Goal: Information Seeking & Learning: Check status

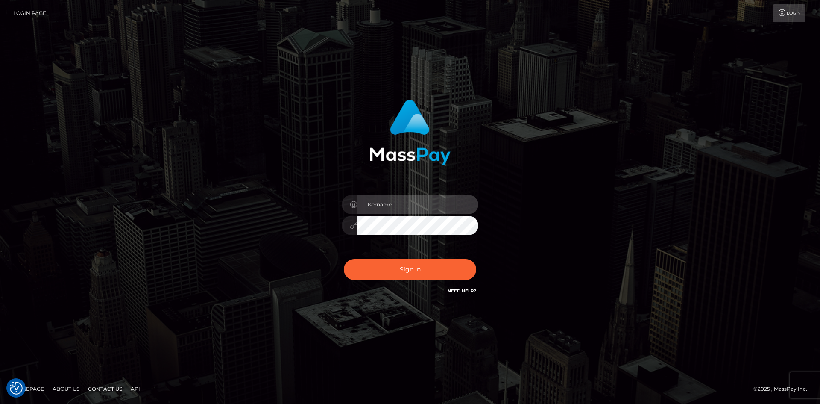
type input "alexstef"
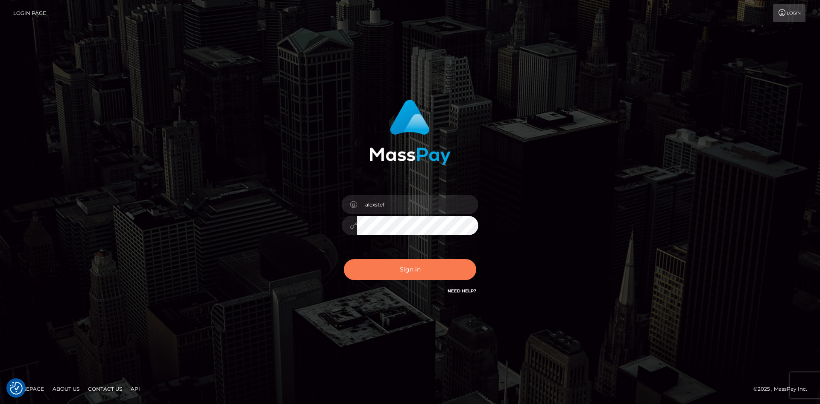
click at [384, 275] on button "Sign in" at bounding box center [410, 269] width 132 height 21
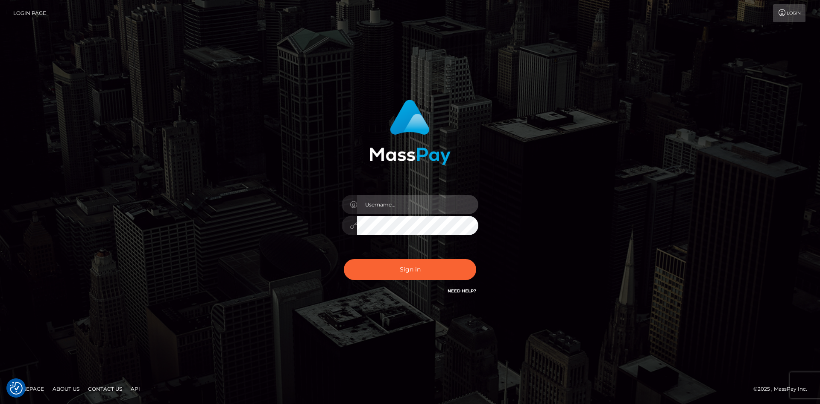
type input "alexstef"
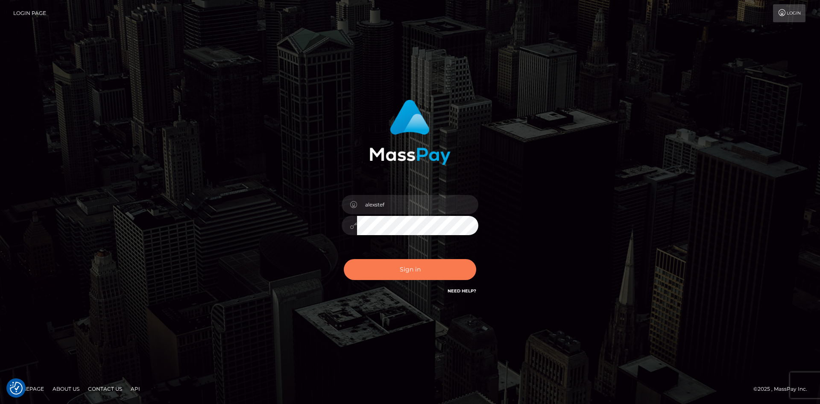
click at [378, 273] on button "Sign in" at bounding box center [410, 269] width 132 height 21
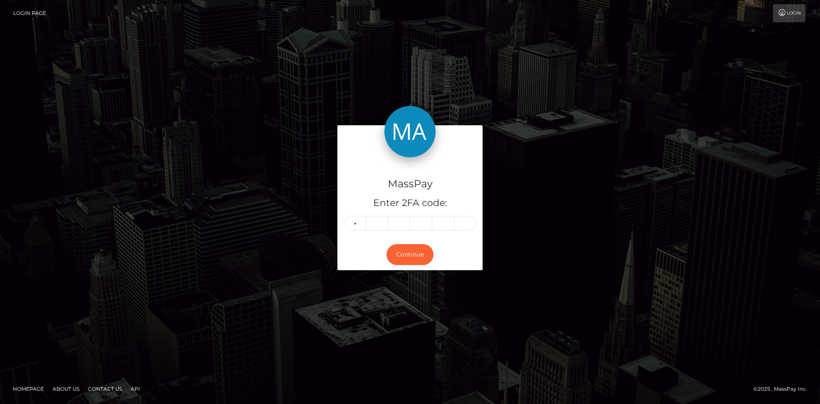
type input "3"
type input "8"
type input "1"
type input "4"
type input "3"
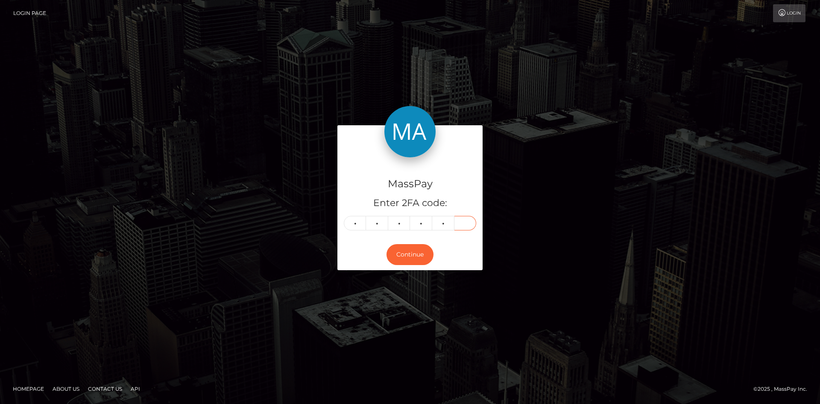
type input "1"
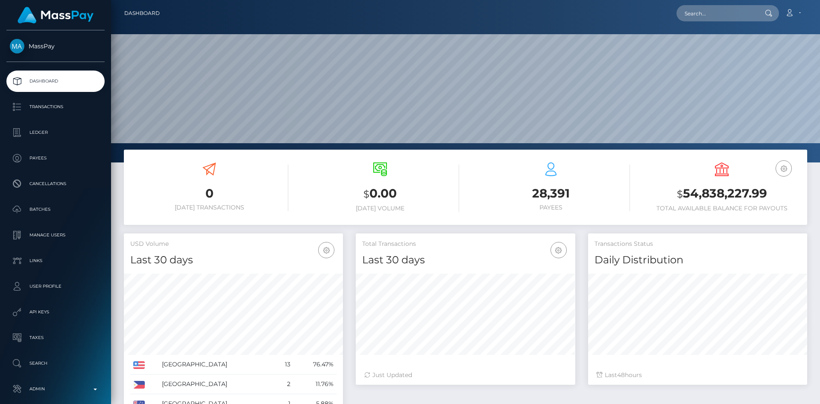
scroll to position [152, 220]
click at [725, 13] on input "text" at bounding box center [717, 13] width 80 height 16
paste input "poact_CSiDUeg632gz"
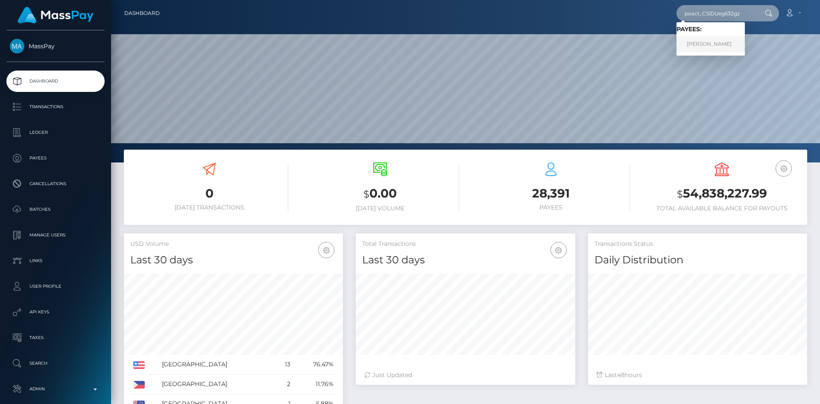
type input "poact_CSiDUeg632gz"
click at [715, 44] on link "Ayomide Idowu" at bounding box center [711, 44] width 68 height 16
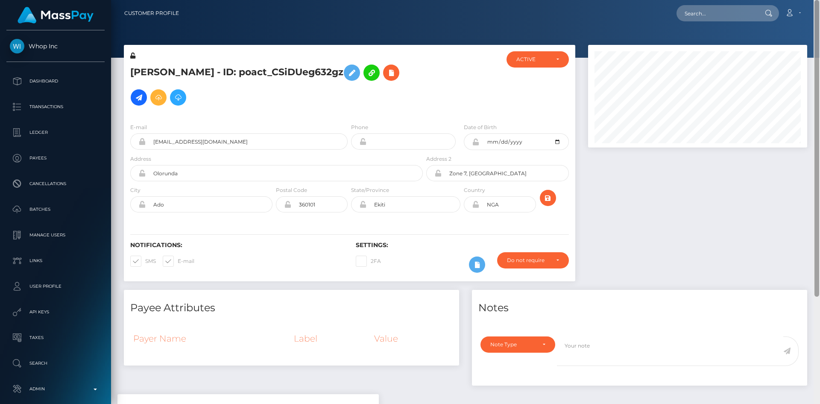
drag, startPoint x: 819, startPoint y: 77, endPoint x: 809, endPoint y: -37, distance: 114.9
click at [809, 0] on html "Whop Inc Dashboard Transactions Ledger Payees Cancellations Links" at bounding box center [410, 202] width 820 height 404
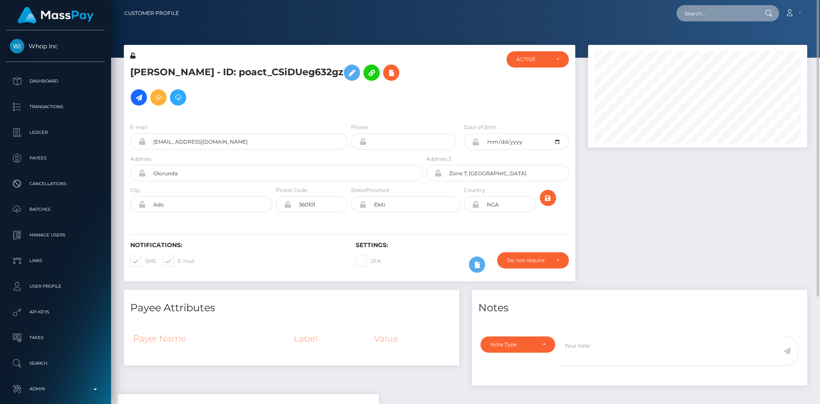
click at [708, 9] on input "text" at bounding box center [717, 13] width 80 height 16
paste input "poact_HRN29nL0YXMy"
type input "poact_HRN29nL0YXMy"
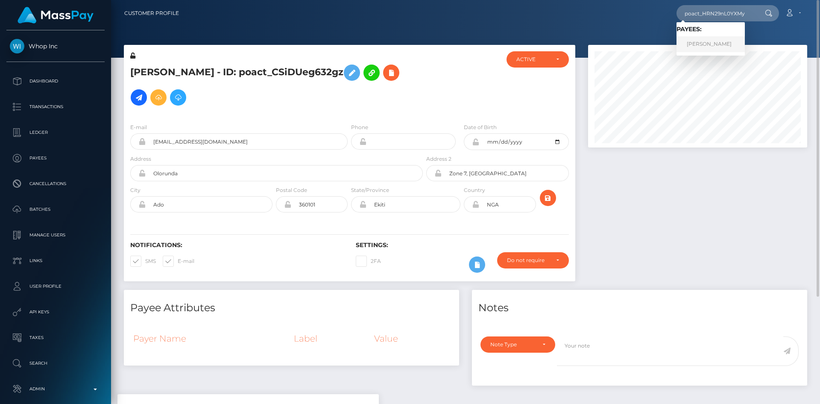
click at [725, 44] on link "‪عبد الرحمن جمال عبد النبي الجارية" at bounding box center [711, 44] width 68 height 16
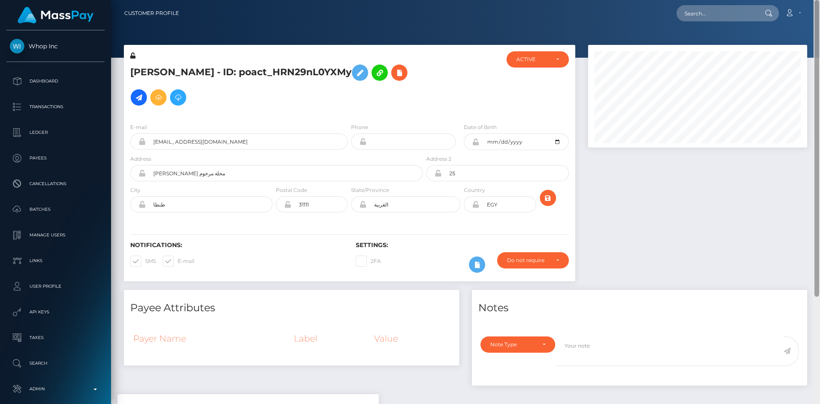
drag, startPoint x: 817, startPoint y: 68, endPoint x: 820, endPoint y: -37, distance: 105.6
click at [820, 0] on html "Whop Inc Dashboard Transactions Ledger Payees Cancellations Links" at bounding box center [410, 202] width 820 height 404
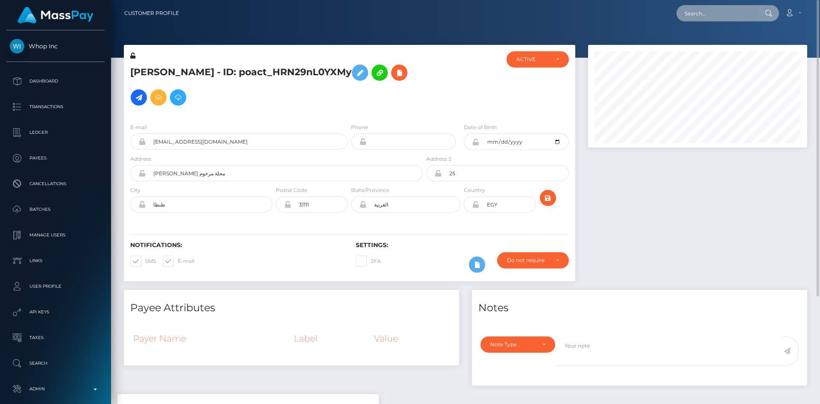
drag, startPoint x: 708, startPoint y: 17, endPoint x: 612, endPoint y: 29, distance: 96.8
click at [709, 17] on input "text" at bounding box center [717, 13] width 80 height 16
paste input "poact_XyF29wlptT8q"
type input "poact_XyF29wlptT8q"
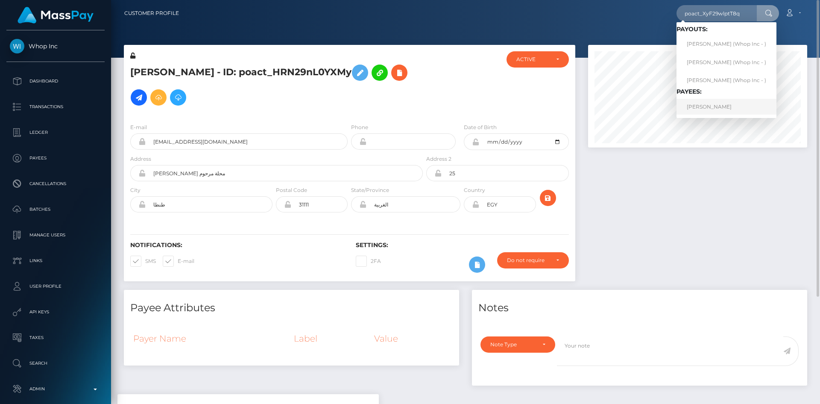
click at [728, 108] on link "ELIJAH OLUWASEYI OKEOWO" at bounding box center [727, 107] width 100 height 16
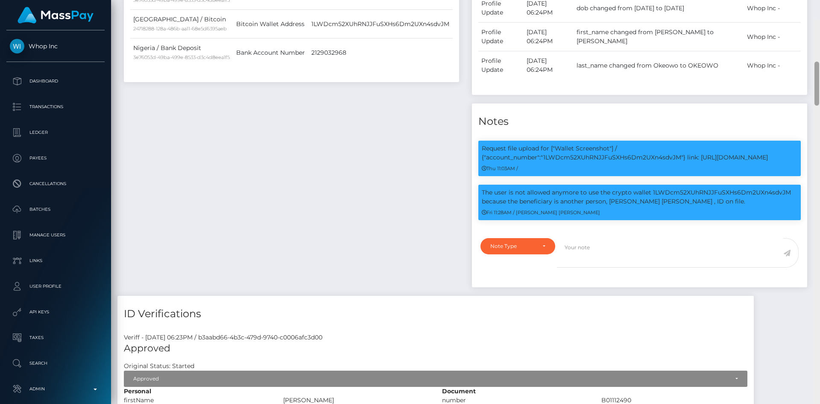
scroll to position [346, 0]
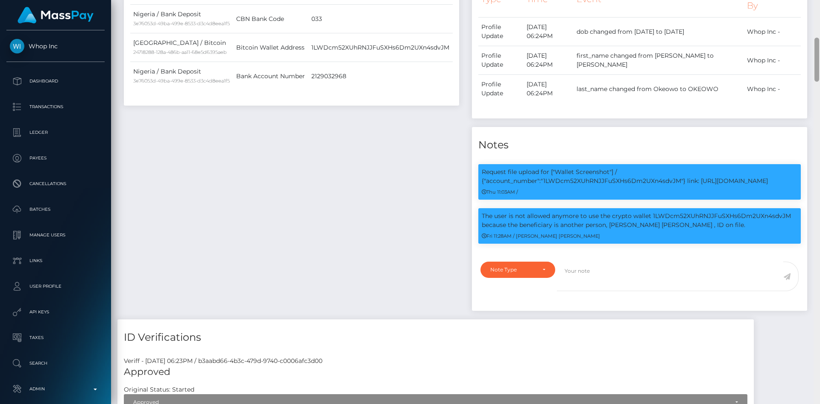
click at [817, 76] on div at bounding box center [817, 60] width 5 height 44
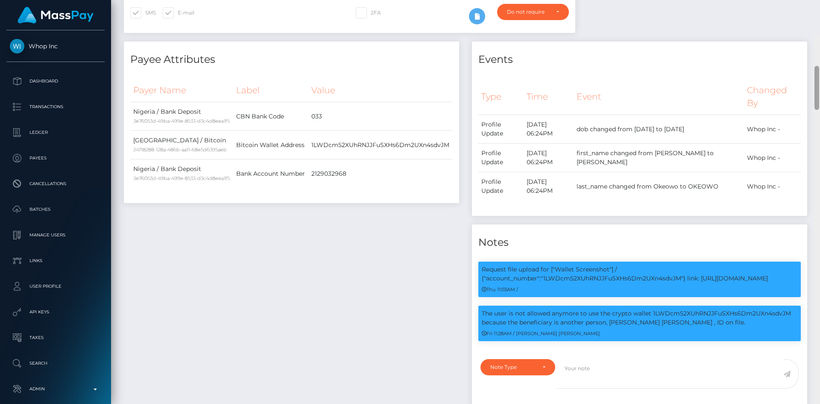
scroll to position [303, 0]
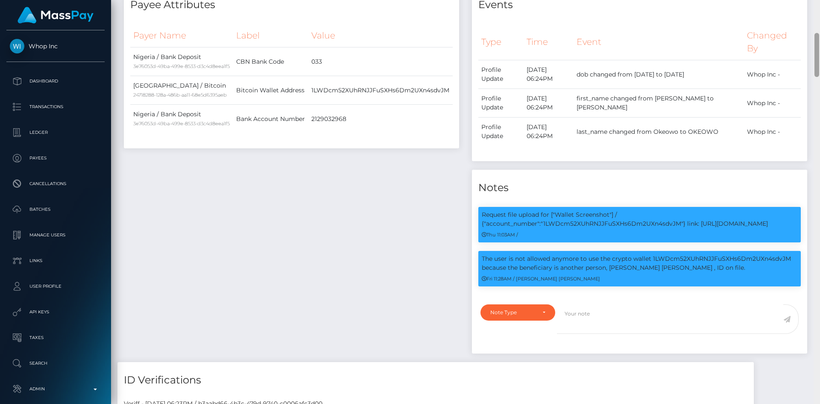
drag, startPoint x: 813, startPoint y: 68, endPoint x: 812, endPoint y: 41, distance: 27.8
click at [812, 41] on div "Customer Profile Loading... Loading..." at bounding box center [465, 202] width 709 height 404
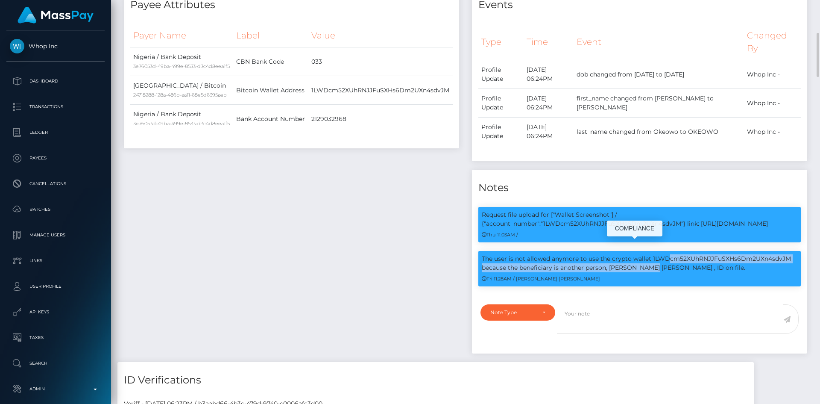
copy p "user is not allowed anymore to use the crypto wallet 1LWDcm52XUhRNJJFuSXHs6Dm2U…"
drag, startPoint x: 496, startPoint y: 246, endPoint x: 789, endPoint y: 244, distance: 293.1
click at [789, 254] on p "The user is not allowed anymore to use the crypto wallet 1LWDcm52XUhRNJJFuSXHs6…" at bounding box center [640, 263] width 316 height 18
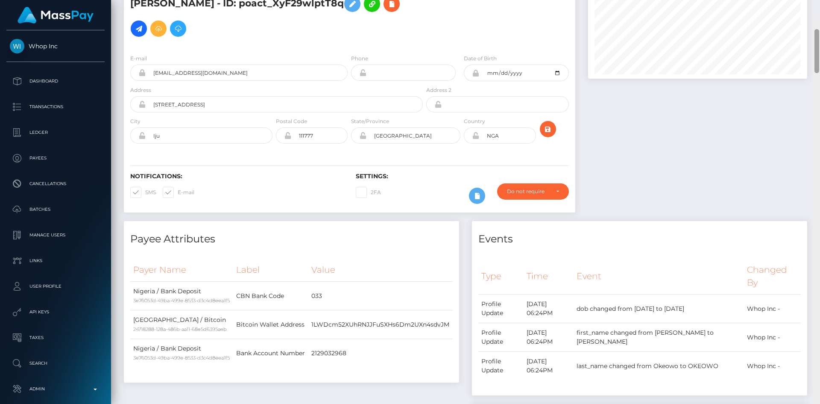
scroll to position [0, 0]
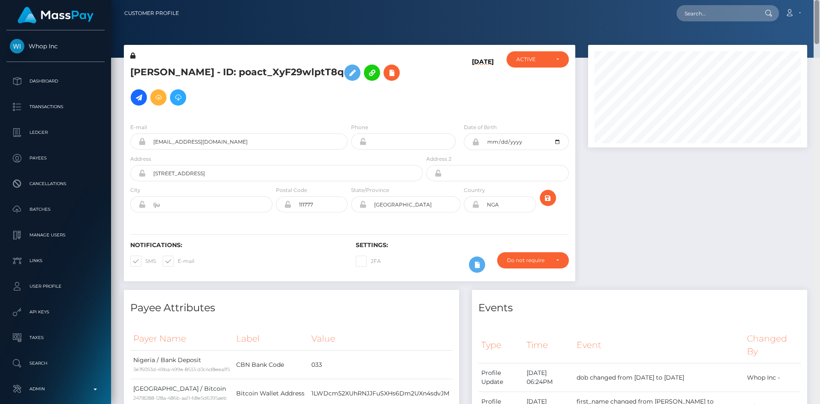
drag, startPoint x: 817, startPoint y: 64, endPoint x: 812, endPoint y: -10, distance: 74.1
click at [812, 0] on html "Whop Inc Dashboard Transactions Ledger Payees Cancellations Links" at bounding box center [410, 202] width 820 height 404
drag, startPoint x: 816, startPoint y: 37, endPoint x: 785, endPoint y: -2, distance: 49.6
click at [785, 0] on html "Whop Inc Dashboard Transactions Ledger Payees Cancellations Links" at bounding box center [410, 202] width 820 height 404
drag, startPoint x: 730, startPoint y: 9, endPoint x: 688, endPoint y: 36, distance: 49.5
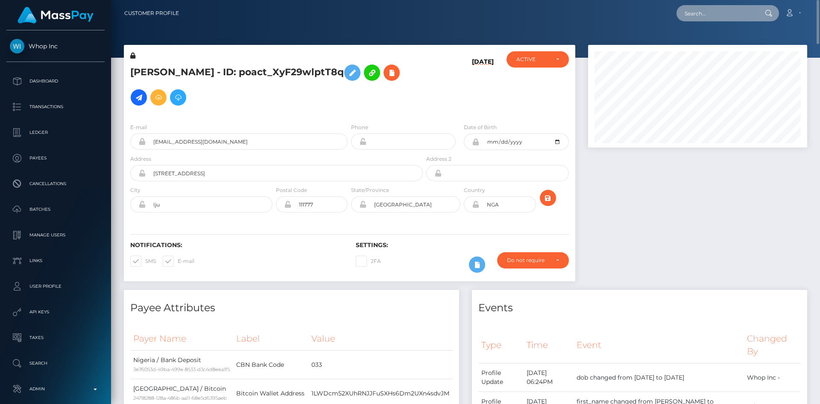
click at [732, 12] on input "text" at bounding box center [717, 13] width 80 height 16
paste input "poact_YruSd8vRb1ZB"
type input "poact_YruSd8vRb1ZB"
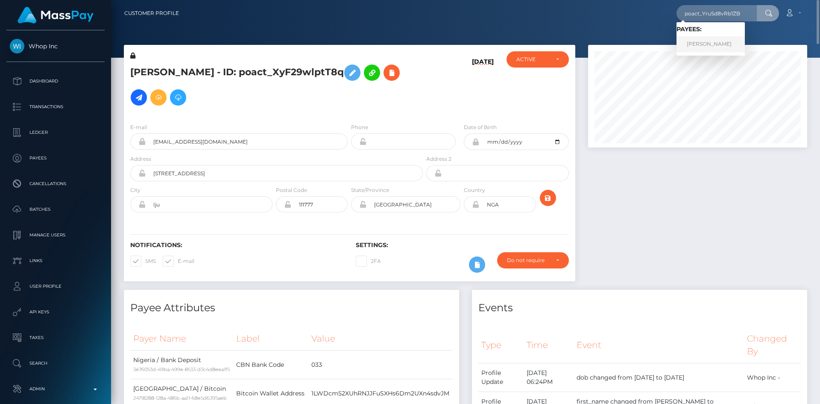
click at [713, 45] on link "Marwan Ramy" at bounding box center [711, 44] width 68 height 16
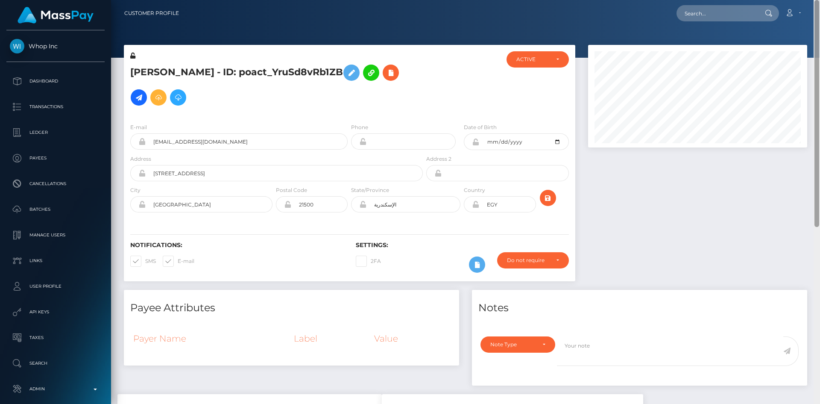
scroll to position [330, 0]
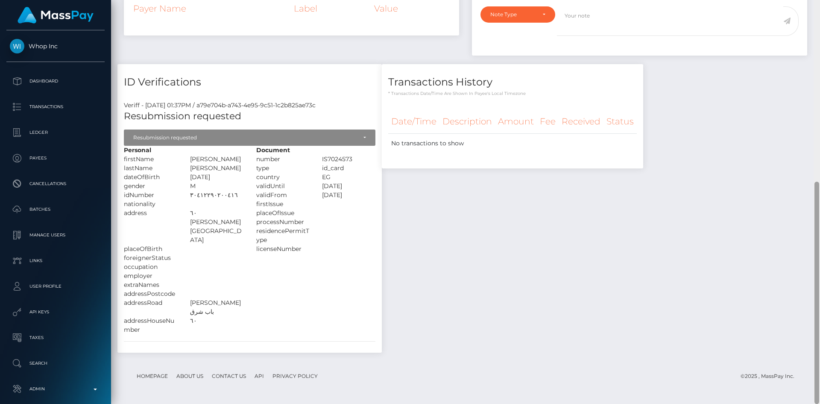
drag, startPoint x: 820, startPoint y: 139, endPoint x: 820, endPoint y: 177, distance: 38.4
click at [820, 177] on div at bounding box center [817, 202] width 6 height 404
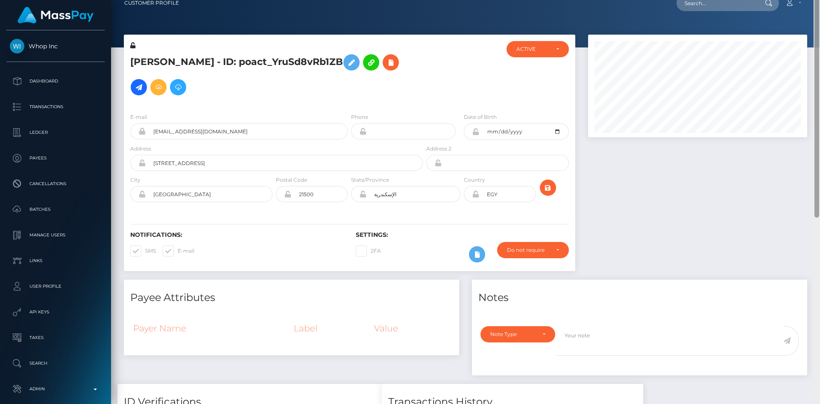
scroll to position [0, 0]
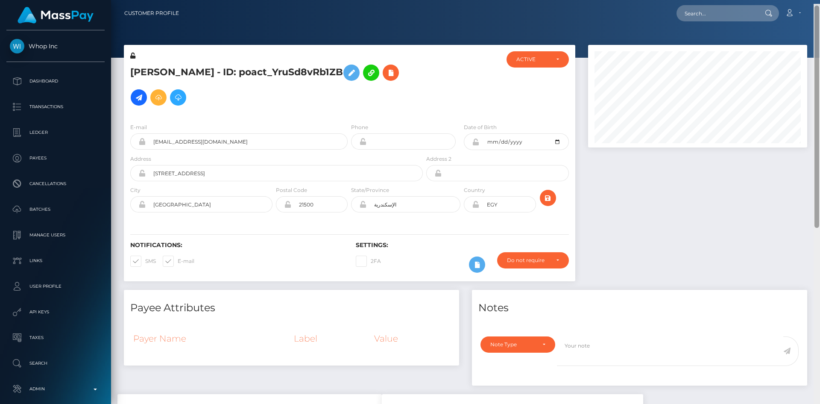
drag, startPoint x: 817, startPoint y: 188, endPoint x: 820, endPoint y: -31, distance: 219.2
click at [820, 0] on html "Whop Inc Dashboard Transactions Ledger Payees Cancellations Links" at bounding box center [410, 202] width 820 height 404
click at [714, 14] on input "text" at bounding box center [717, 13] width 80 height 16
paste input "poact_YoI7f2TT9Pn3"
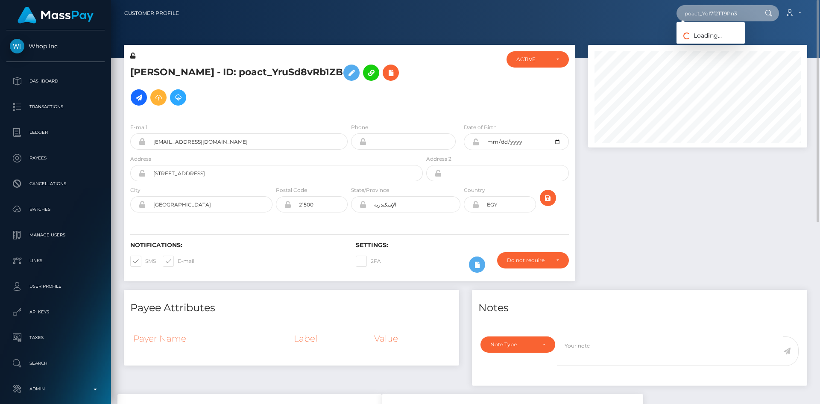
type input "poact_YoI7f2TT9Pn3"
click at [714, 46] on link "Muhammad Sadiq Abba" at bounding box center [711, 44] width 68 height 16
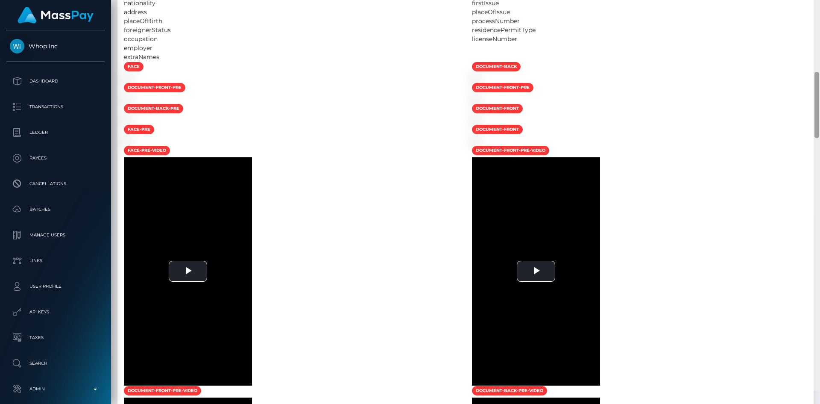
scroll to position [517, 0]
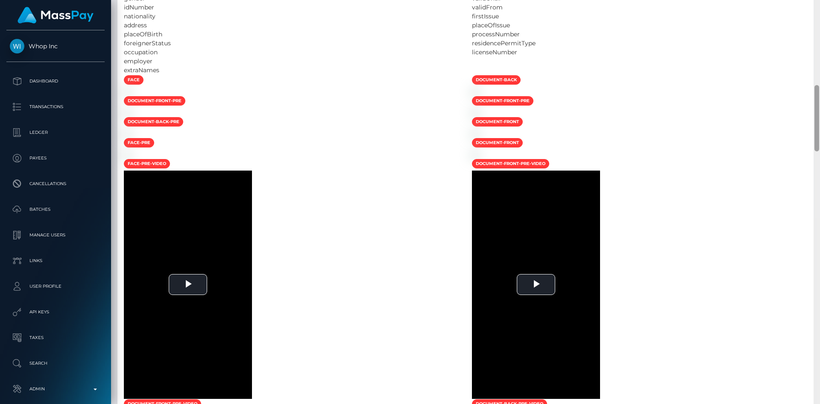
drag, startPoint x: 816, startPoint y: 53, endPoint x: 814, endPoint y: 121, distance: 68.4
click at [814, 121] on div at bounding box center [817, 202] width 6 height 404
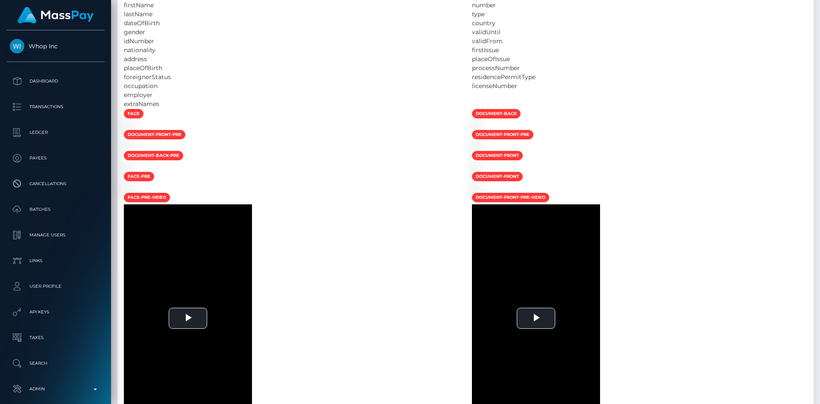
scroll to position [0, 0]
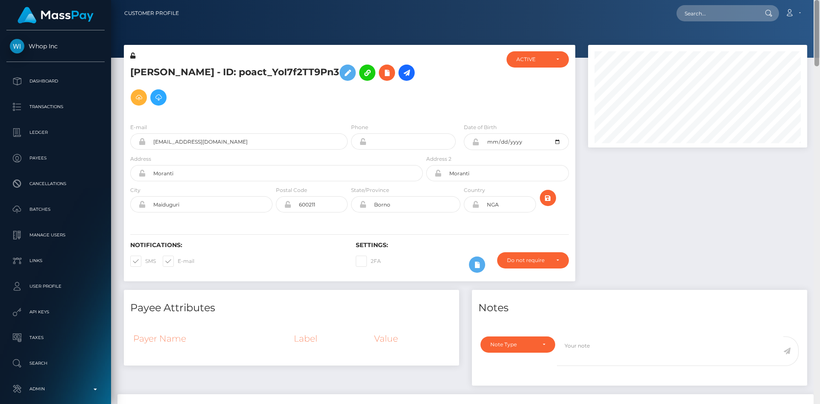
drag, startPoint x: 817, startPoint y: 107, endPoint x: 810, endPoint y: -37, distance: 144.5
click at [810, 0] on html "Whop Inc Dashboard Transactions Ledger Payees Cancellations Links" at bounding box center [410, 202] width 820 height 404
click at [715, 15] on input "text" at bounding box center [717, 13] width 80 height 16
paste input "823784743907631104"
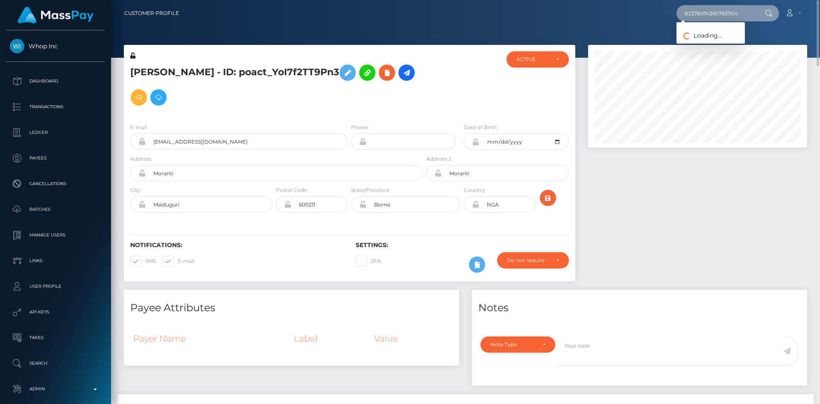
type input "823784743907631104"
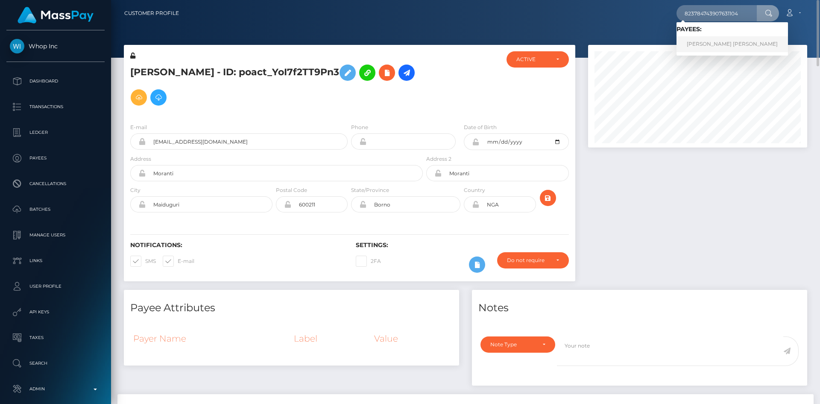
click at [713, 44] on link "PAOLA KATHIRIA PONCE VARGAS" at bounding box center [733, 44] width 112 height 16
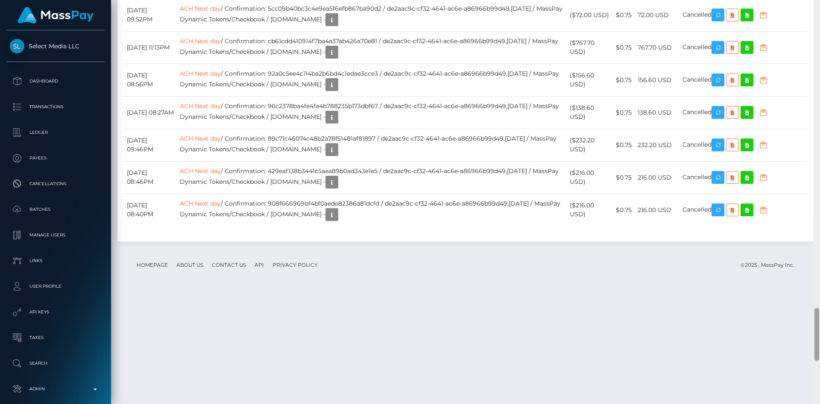
scroll to position [2324, 0]
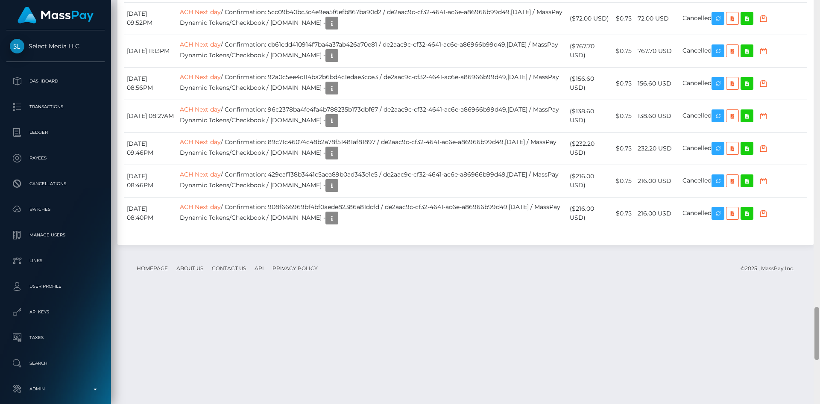
drag, startPoint x: 817, startPoint y: 42, endPoint x: 798, endPoint y: 349, distance: 307.7
click at [798, 349] on div "Customer Profile Loading... Loading..." at bounding box center [465, 202] width 709 height 404
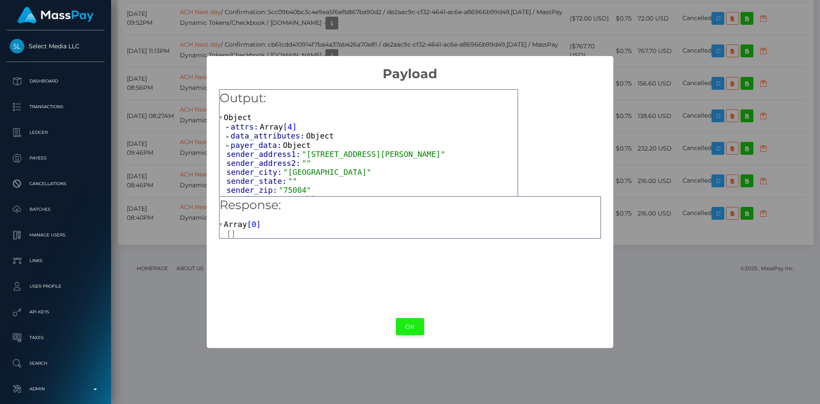
click at [413, 328] on button "OK" at bounding box center [410, 327] width 28 height 18
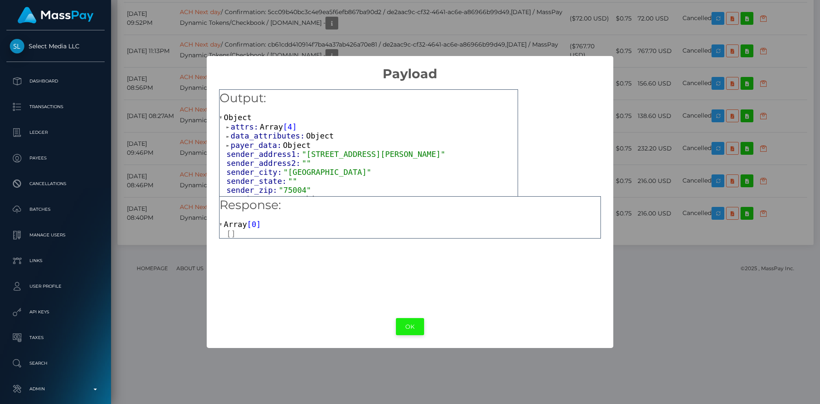
drag, startPoint x: 396, startPoint y: 317, endPoint x: 401, endPoint y: 323, distance: 7.9
click at [397, 318] on div "OK No Cancel" at bounding box center [410, 327] width 406 height 26
click at [405, 325] on button "OK" at bounding box center [410, 327] width 28 height 18
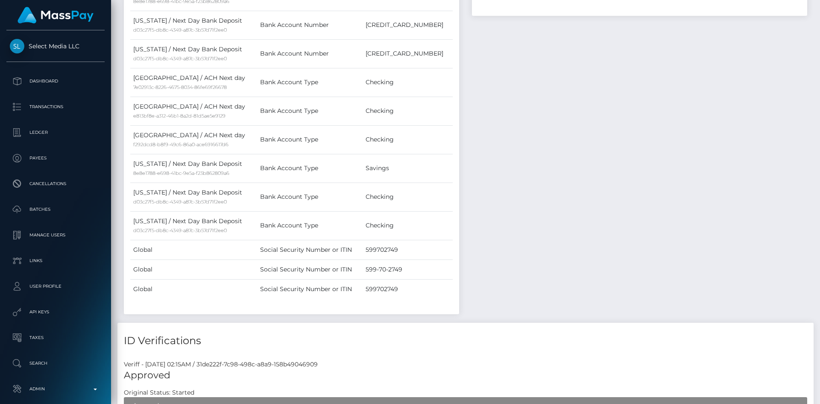
scroll to position [0, 0]
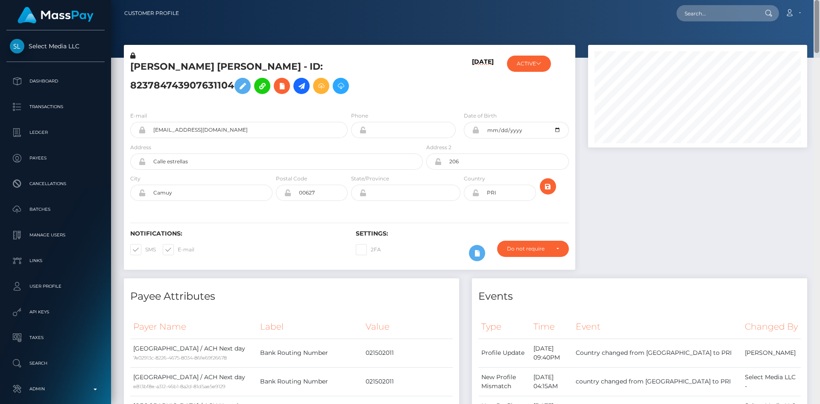
drag, startPoint x: 818, startPoint y: 323, endPoint x: 816, endPoint y: 3, distance: 319.1
click at [816, 3] on div "Customer Profile Loading... Loading..." at bounding box center [465, 202] width 709 height 404
click at [238, 90] on button at bounding box center [243, 86] width 16 height 16
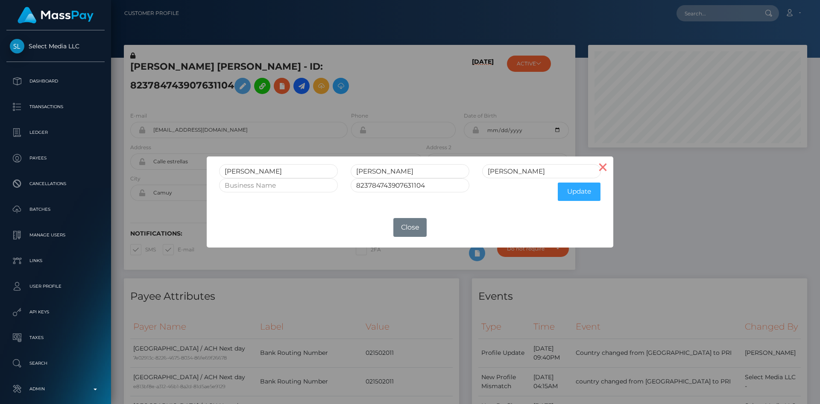
click at [604, 174] on button "×" at bounding box center [603, 166] width 21 height 21
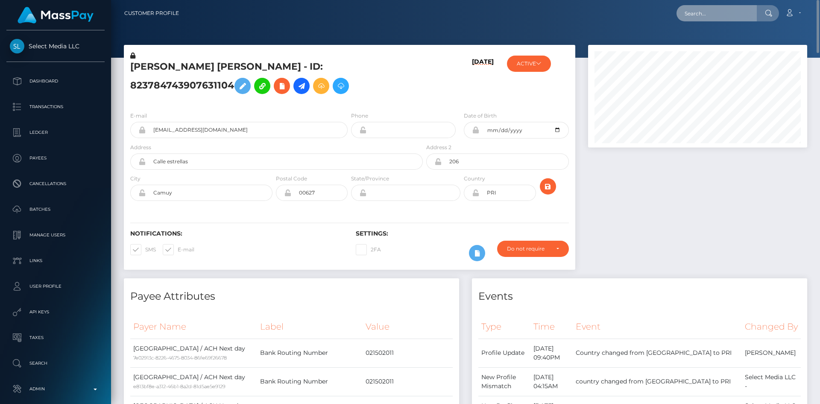
click at [706, 18] on input "text" at bounding box center [717, 13] width 80 height 16
paste input "821541370278715392"
type input "821541370278715392"
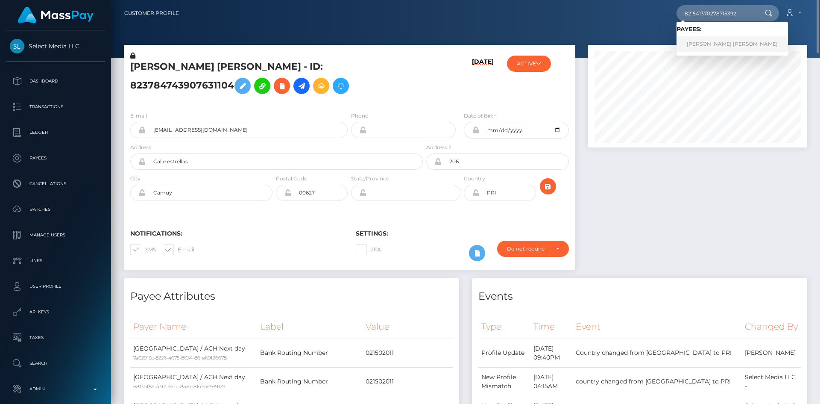
click at [695, 43] on link "NILKA MARIE LEBRON MARTIR" at bounding box center [733, 44] width 112 height 16
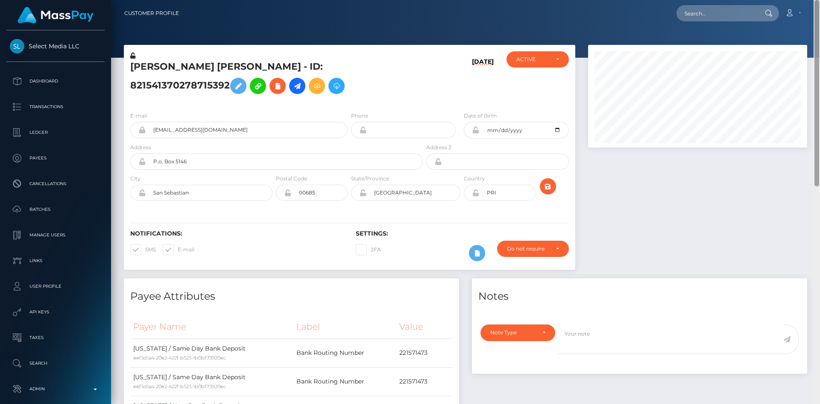
drag, startPoint x: 815, startPoint y: 29, endPoint x: 812, endPoint y: -12, distance: 41.5
click at [812, 0] on html "Select Media LLC Dashboard Transactions Ledger Payees Batches" at bounding box center [410, 202] width 820 height 404
click at [717, 14] on input "text" at bounding box center [717, 13] width 80 height 16
paste input "[EMAIL_ADDRESS][DOMAIN_NAME]"
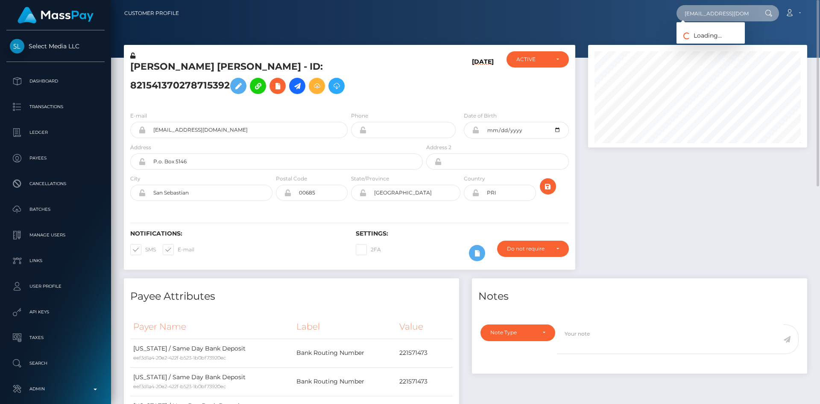
type input "[EMAIL_ADDRESS][DOMAIN_NAME]"
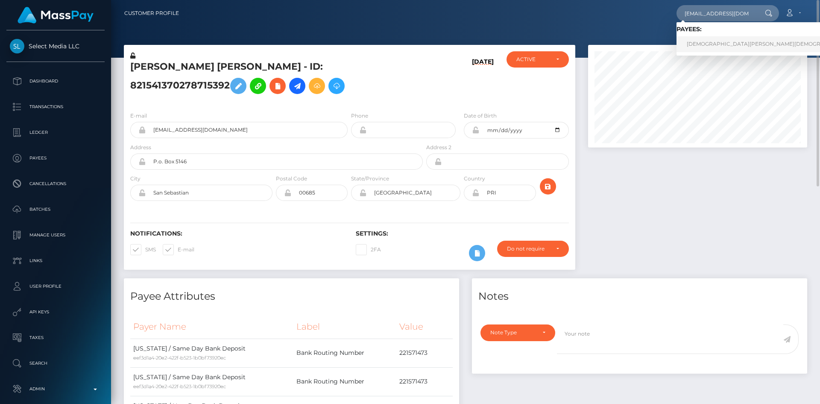
click at [717, 41] on link "MARIANA AGUSTINA Mosqueda" at bounding box center [772, 44] width 191 height 16
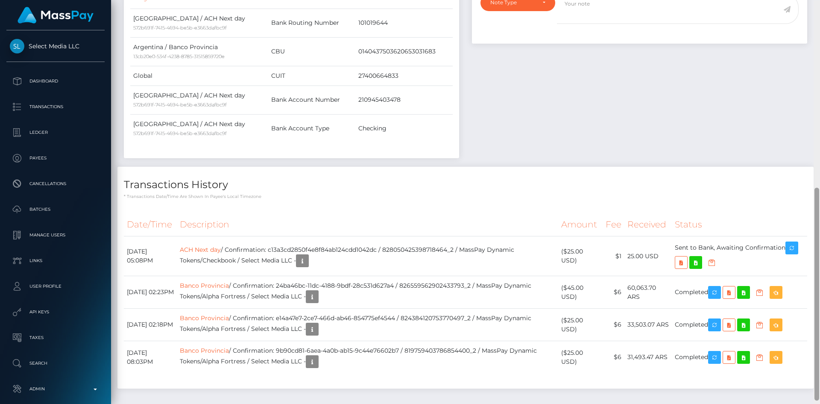
scroll to position [362, 0]
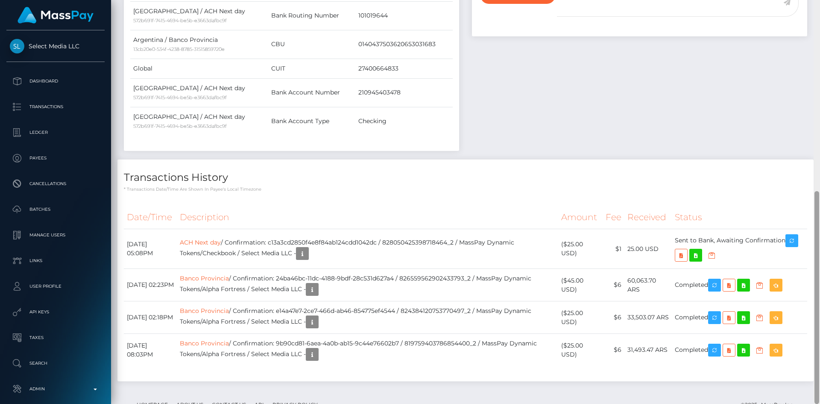
drag, startPoint x: 819, startPoint y: 150, endPoint x: 814, endPoint y: 320, distance: 169.2
click at [814, 320] on div at bounding box center [817, 202] width 6 height 404
click at [360, 229] on td "ACH Next day / Confirmation: c13a3cd2850f4e8f84ab124cdd1042dc / 828050425398718…" at bounding box center [368, 249] width 382 height 40
click at [358, 229] on td "ACH Next day / Confirmation: c13a3cd2850f4e8f84ab124cdd1042dc / 828050425398718…" at bounding box center [368, 249] width 382 height 40
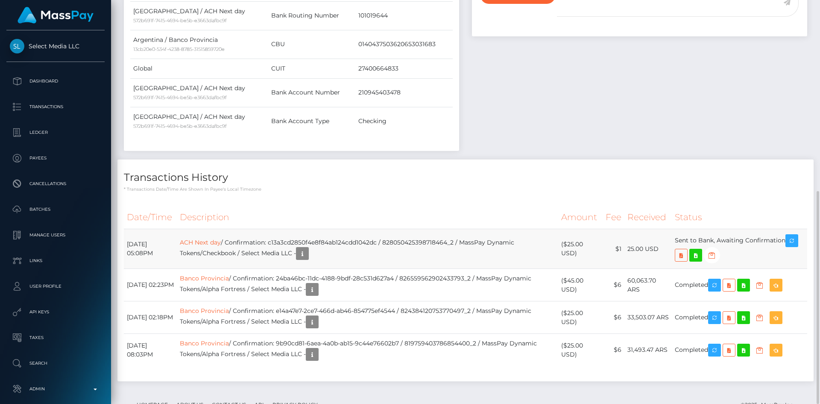
click at [367, 229] on td "ACH Next day / Confirmation: c13a3cd2850f4e8f84ab124cdd1042dc / 828050425398718…" at bounding box center [368, 249] width 382 height 40
copy td "c13a3cd2850f4e8f84ab124cdd1042dc"
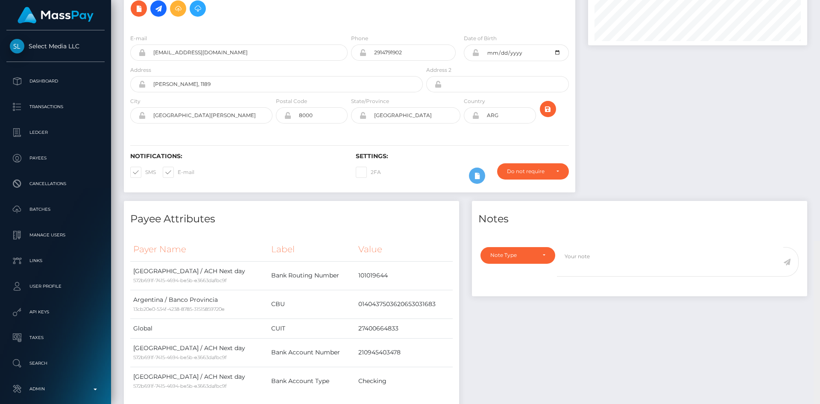
scroll to position [0, 0]
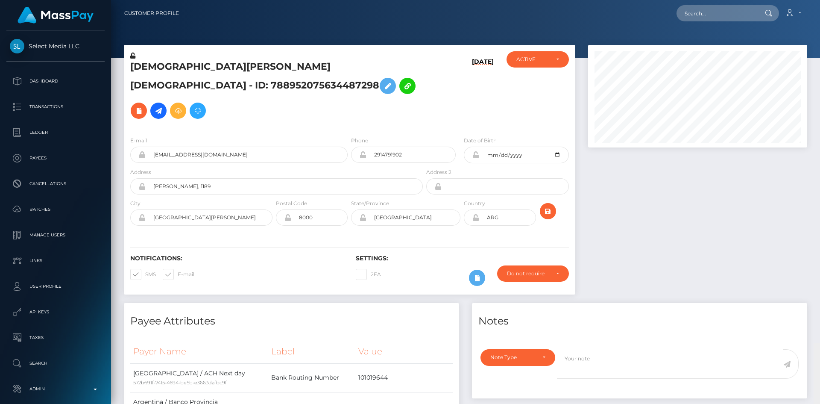
drag, startPoint x: 818, startPoint y: 219, endPoint x: 820, endPoint y: -26, distance: 245.2
click at [820, 0] on html "Select Media LLC Dashboard Transactions Ledger Payees Batches" at bounding box center [410, 202] width 820 height 404
click at [729, 16] on input "text" at bounding box center [717, 13] width 80 height 16
paste input "MSPafbdad29954a055"
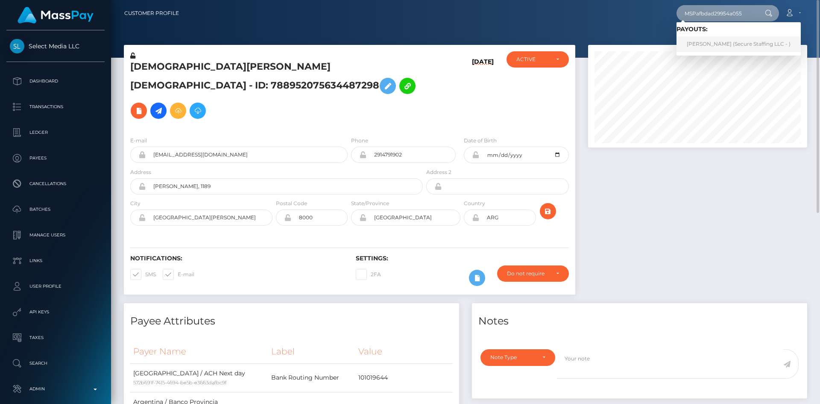
type input "MSPafbdad29954a055"
click at [757, 49] on link "[PERSON_NAME] (Secure Staffing LLC - )" at bounding box center [739, 44] width 124 height 16
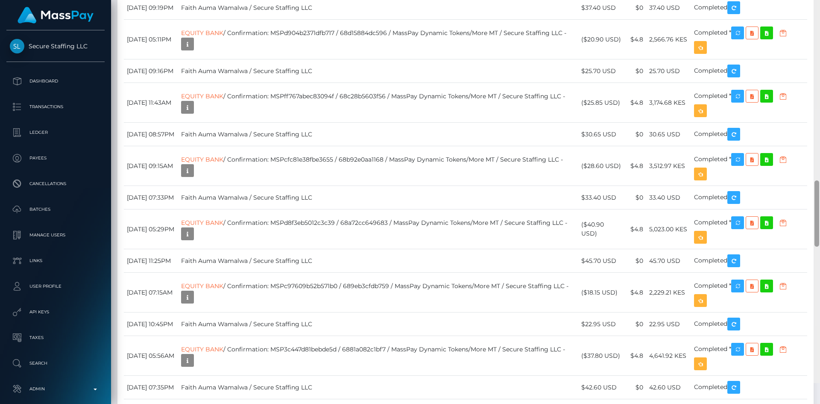
scroll to position [1260, 0]
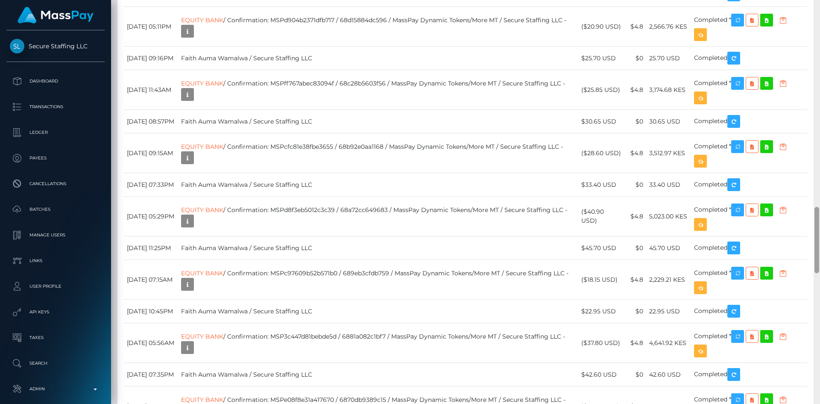
click at [817, 223] on div at bounding box center [817, 240] width 5 height 66
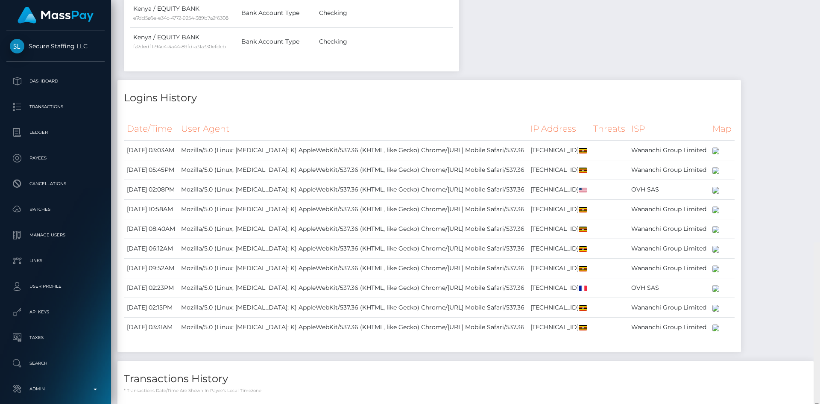
scroll to position [0, 0]
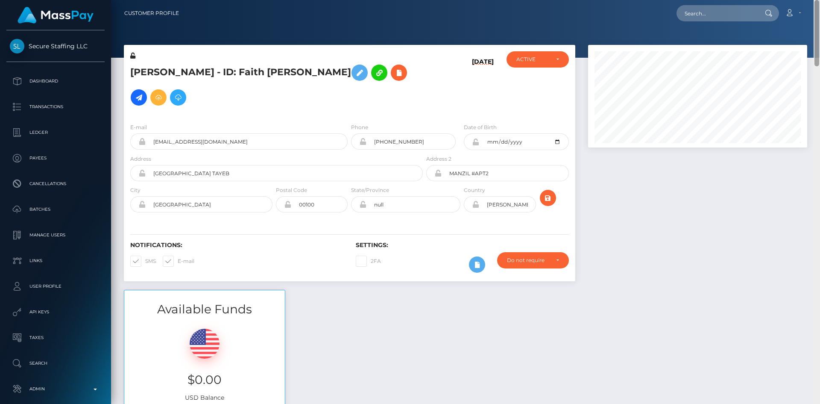
drag, startPoint x: 818, startPoint y: 268, endPoint x: 820, endPoint y: 12, distance: 256.8
click at [820, 12] on div "Customer Profile Loading... Loading..." at bounding box center [465, 202] width 709 height 404
click at [729, 18] on input "text" at bounding box center [717, 13] width 80 height 16
paste input "benjamin@marlonrocket.club"
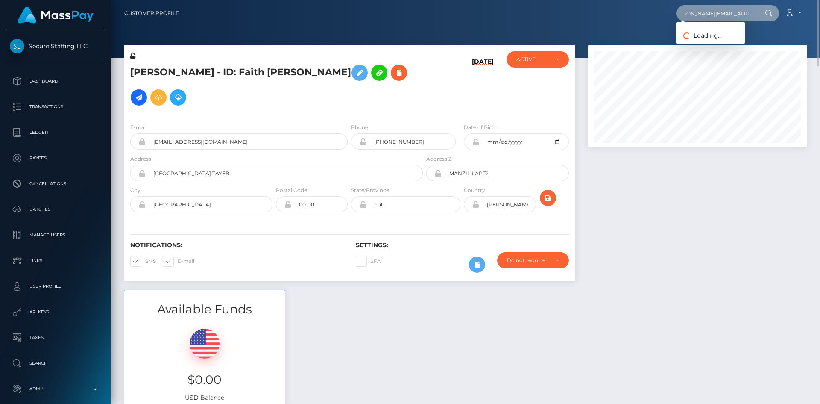
type input "benjamin@marlonrocket.club"
click at [710, 44] on link "Marlon Rocket" at bounding box center [711, 44] width 68 height 16
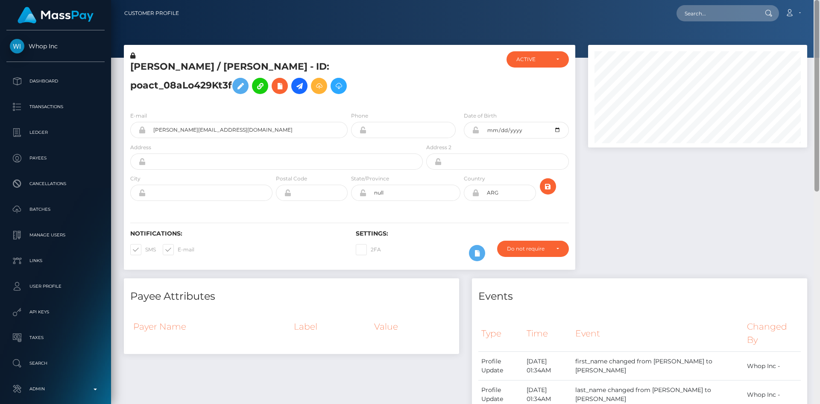
drag, startPoint x: 813, startPoint y: 104, endPoint x: 801, endPoint y: 59, distance: 47.0
click at [807, 62] on div "Customer Profile Loading... Loading..." at bounding box center [465, 202] width 709 height 404
click at [740, 16] on input "text" at bounding box center [717, 13] width 80 height 16
paste input "poact_aUoLKukeU7W4"
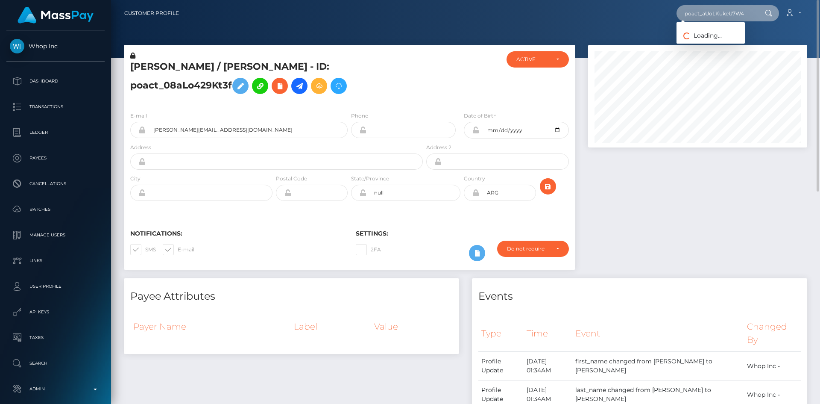
type input "poact_aUoLKukeU7W4"
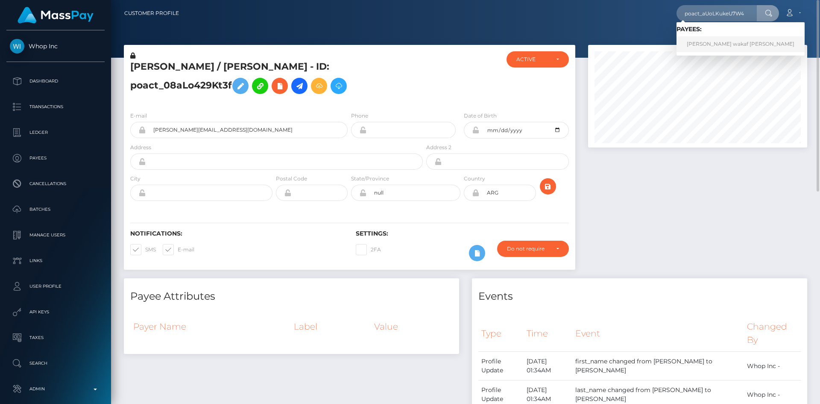
drag, startPoint x: 719, startPoint y: 41, endPoint x: 687, endPoint y: 42, distance: 32.1
click at [716, 43] on link "[PERSON_NAME] wakaf [PERSON_NAME]" at bounding box center [741, 44] width 128 height 16
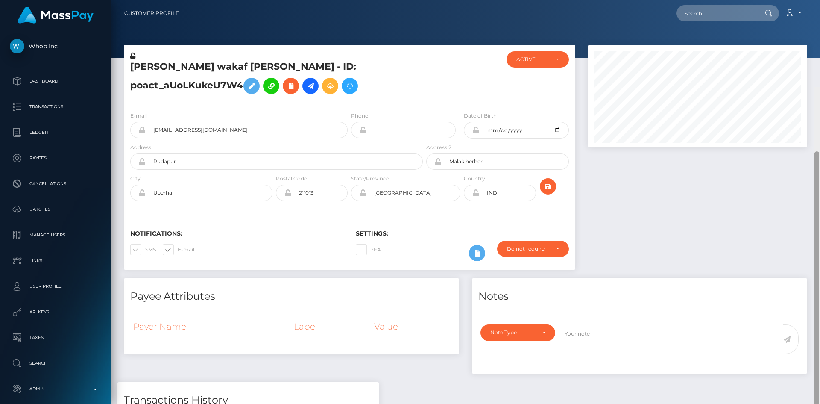
drag, startPoint x: 817, startPoint y: 114, endPoint x: 816, endPoint y: -37, distance: 151.7
click at [816, 0] on html "Whop Inc Dashboard Transactions Ledger Payees Cancellations Links" at bounding box center [410, 202] width 820 height 404
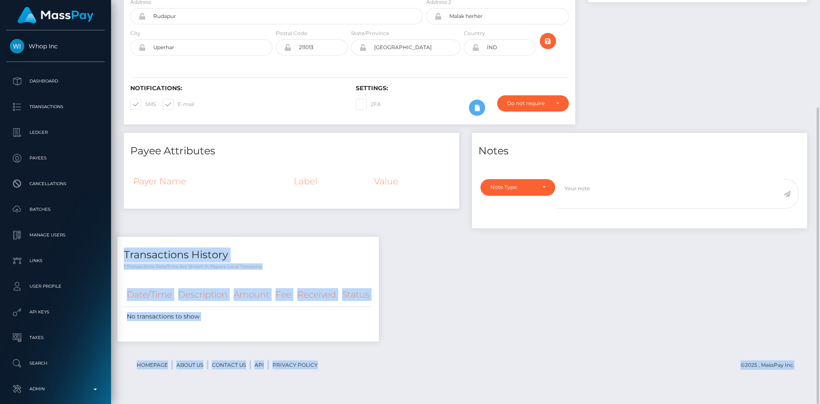
drag, startPoint x: 820, startPoint y: 133, endPoint x: 810, endPoint y: 247, distance: 114.9
click at [810, 247] on div "Customer Profile Loading... Loading..." at bounding box center [465, 202] width 709 height 404
click at [595, 327] on div "Payee Attributes Payer Name Label Value Notes General" at bounding box center [465, 241] width 696 height 217
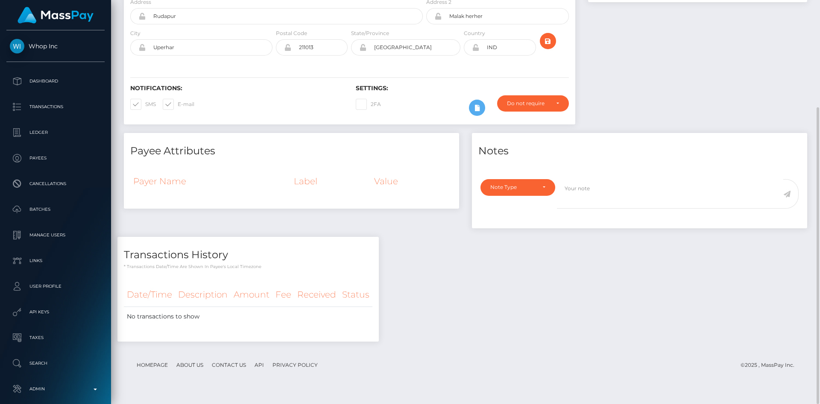
click at [191, 237] on div "Payee Attributes Payer Name Label Value" at bounding box center [291, 185] width 348 height 104
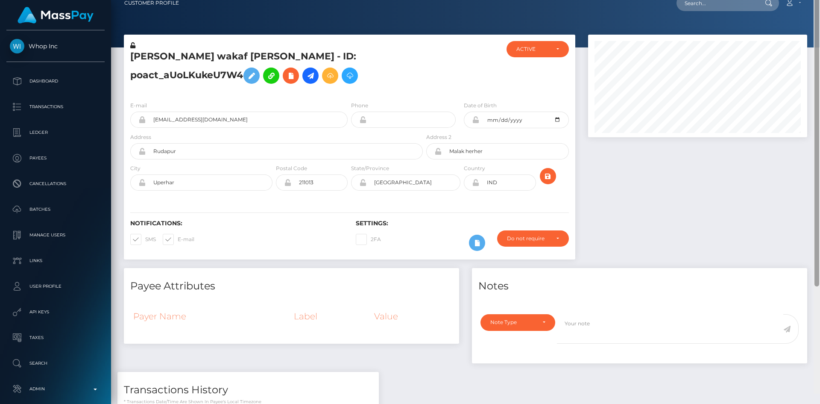
scroll to position [0, 0]
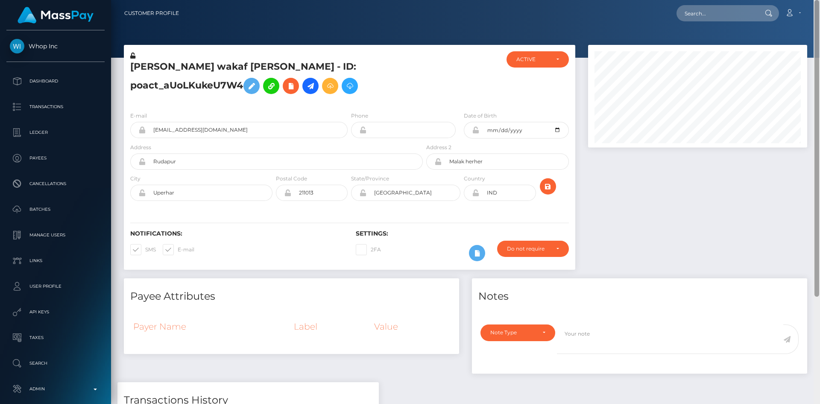
drag, startPoint x: 818, startPoint y: 267, endPoint x: 818, endPoint y: 50, distance: 217.5
click at [818, 50] on div at bounding box center [817, 148] width 5 height 296
drag, startPoint x: 233, startPoint y: 74, endPoint x: 562, endPoint y: 117, distance: 331.2
click at [132, 73] on h5 "[PERSON_NAME] wakaf [PERSON_NAME] - ID: poact_aUoLKukeU7W4" at bounding box center [274, 79] width 288 height 38
copy h5 "[PERSON_NAME] wakaf [PERSON_NAME]"
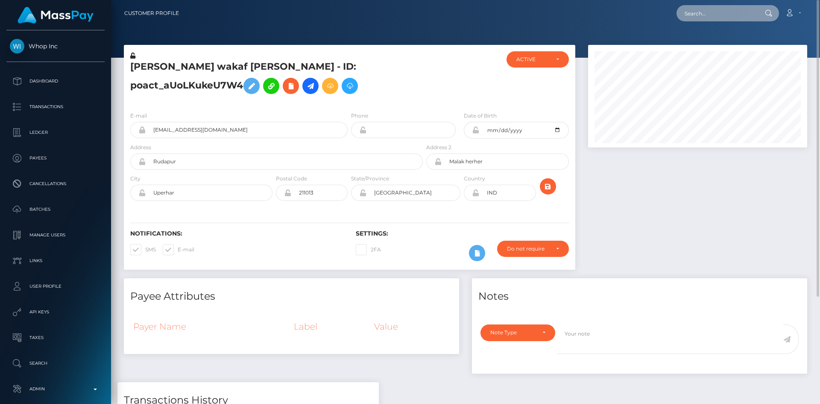
click at [717, 18] on input "text" at bounding box center [717, 13] width 80 height 16
paste input "[PERSON_NAME] wakaf [PERSON_NAME]"
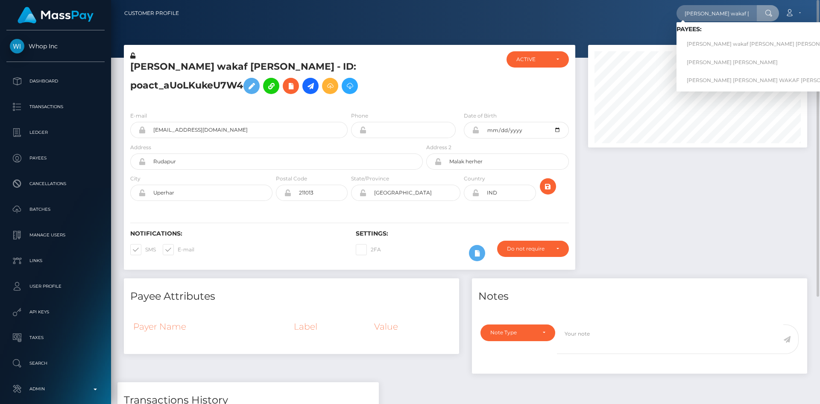
click at [629, 248] on div at bounding box center [698, 161] width 232 height 233
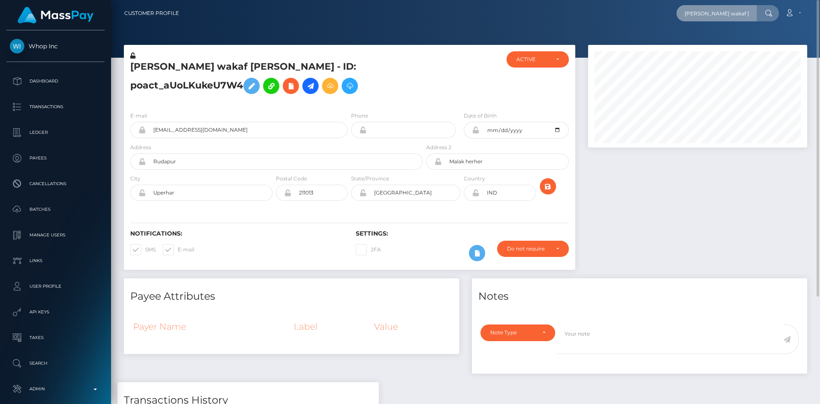
click at [705, 17] on input "[PERSON_NAME] wakaf [PERSON_NAME]" at bounding box center [717, 13] width 80 height 16
paste input "pout_uAZ1e3J6JbTx3"
type input "pout_uAZ1e3J6JbTx3"
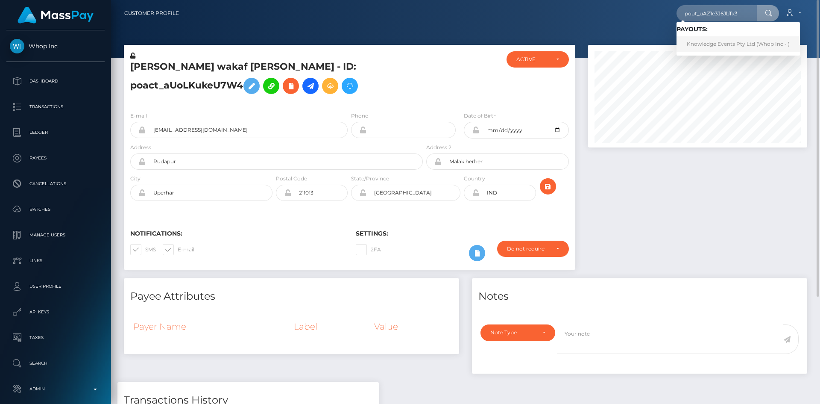
drag, startPoint x: 698, startPoint y: 44, endPoint x: 687, endPoint y: 48, distance: 11.5
click at [698, 44] on link "Knowledge Events Pty Ltd (Whop Inc - )" at bounding box center [738, 44] width 123 height 16
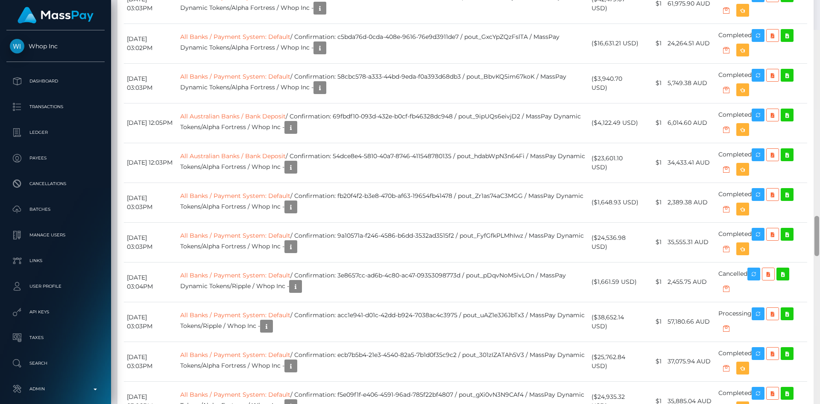
scroll to position [1866, 0]
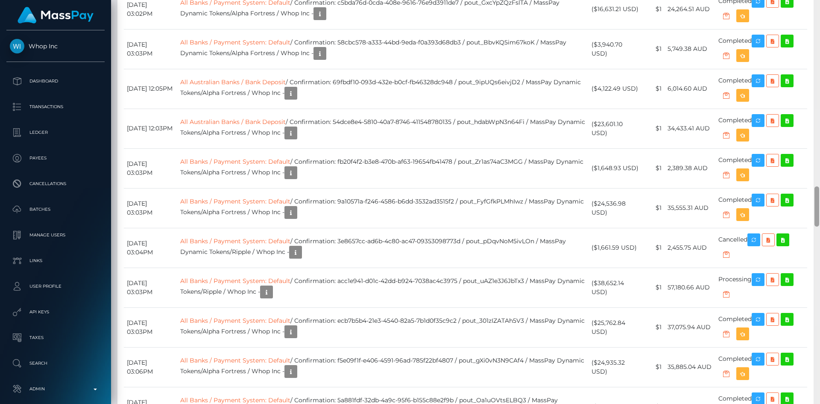
click at [810, 203] on div "Customer Profile Loading... Loading..." at bounding box center [465, 202] width 709 height 404
drag, startPoint x: 362, startPoint y: 255, endPoint x: 481, endPoint y: 256, distance: 119.2
click at [481, 267] on td "All Banks / Payment System: Default / Confirmation: acc1e941-d01c-42dd-b924-703…" at bounding box center [382, 287] width 411 height 40
copy td "acc1e941-d01c-42dd-b924-7038ac4c3975"
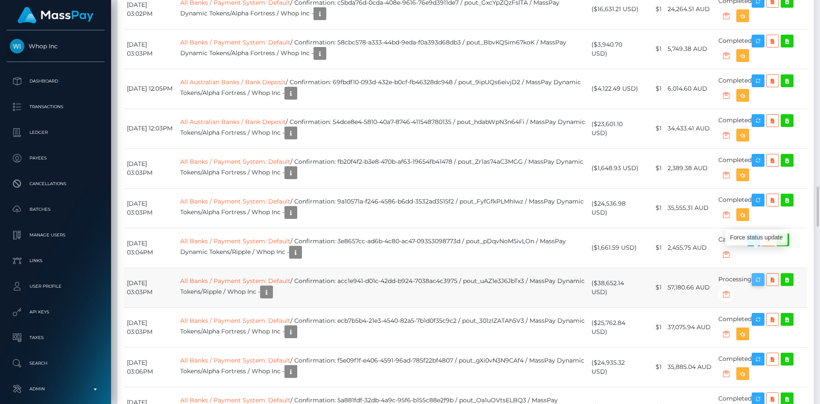
click at [760, 274] on icon "button" at bounding box center [758, 279] width 10 height 11
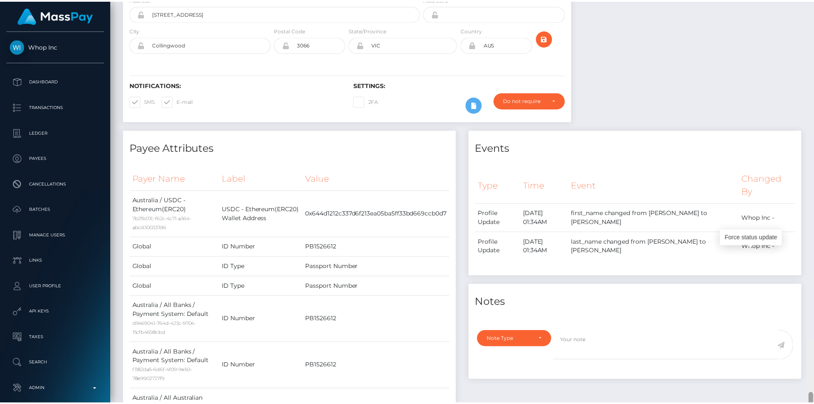
scroll to position [0, 0]
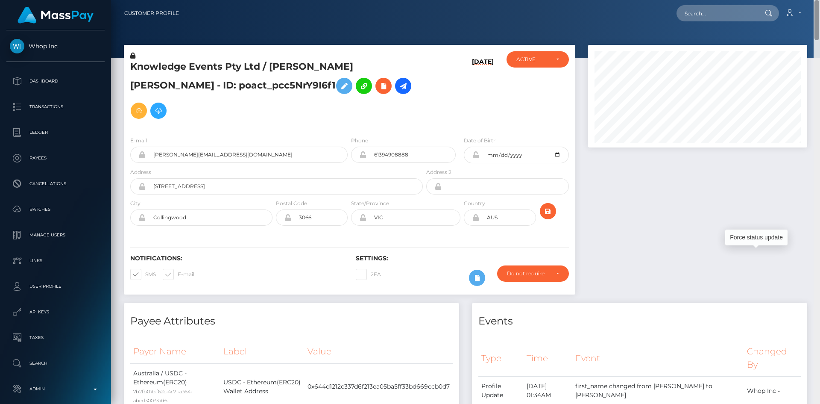
drag, startPoint x: 816, startPoint y: 200, endPoint x: 811, endPoint y: -8, distance: 208.1
click at [811, 0] on html "Whop Inc Dashboard Transactions Ledger Payees Cancellations Links" at bounding box center [410, 202] width 820 height 404
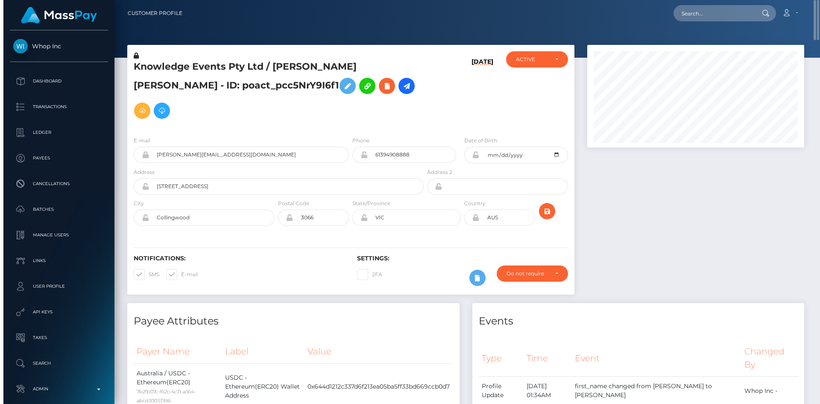
scroll to position [103, 217]
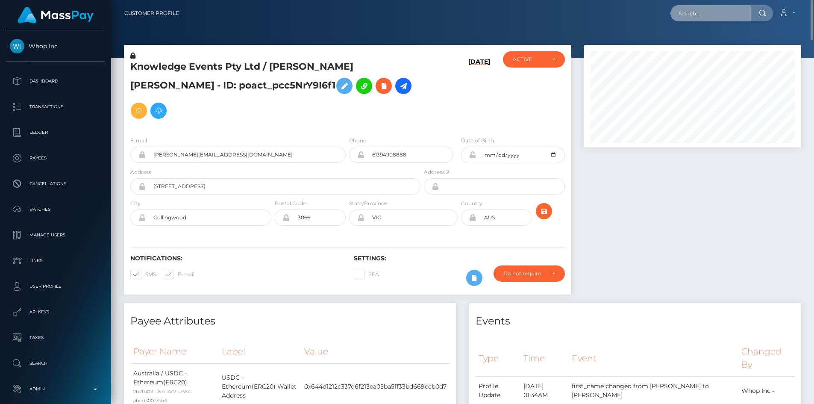
click at [696, 11] on input "text" at bounding box center [710, 13] width 80 height 16
paste input "[EMAIL_ADDRESS][DOMAIN_NAME]"
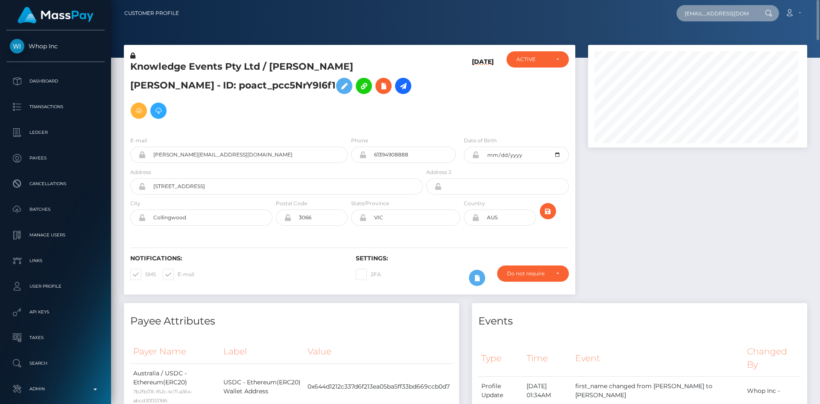
scroll to position [0, 11]
type input "[EMAIL_ADDRESS][DOMAIN_NAME]"
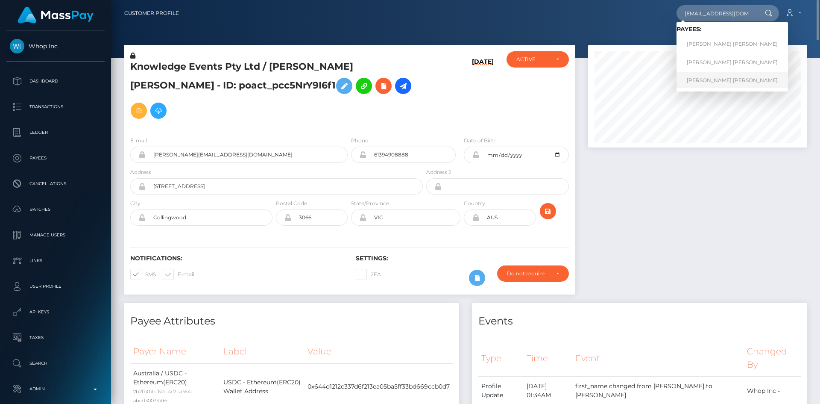
click at [716, 80] on link "[PERSON_NAME] [PERSON_NAME]" at bounding box center [733, 80] width 112 height 16
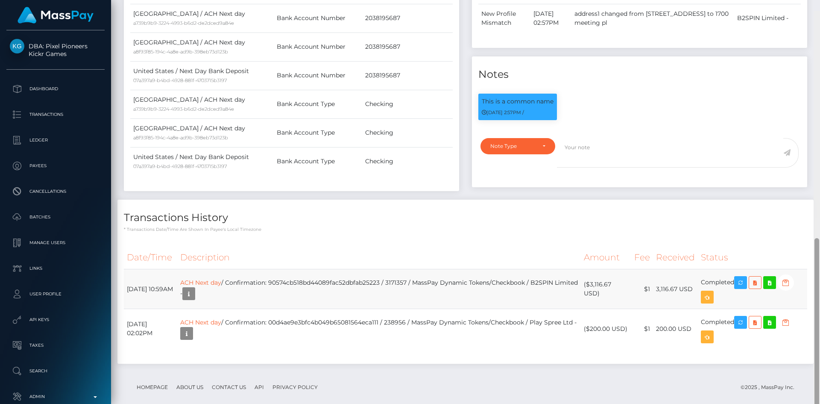
scroll to position [517, 0]
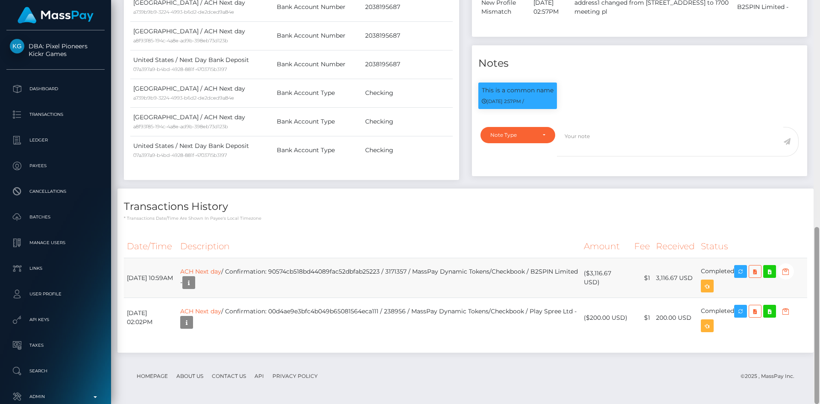
drag, startPoint x: 819, startPoint y: 59, endPoint x: 806, endPoint y: 274, distance: 216.2
click at [806, 274] on div "Customer Profile Loading... Loading..." at bounding box center [465, 202] width 709 height 404
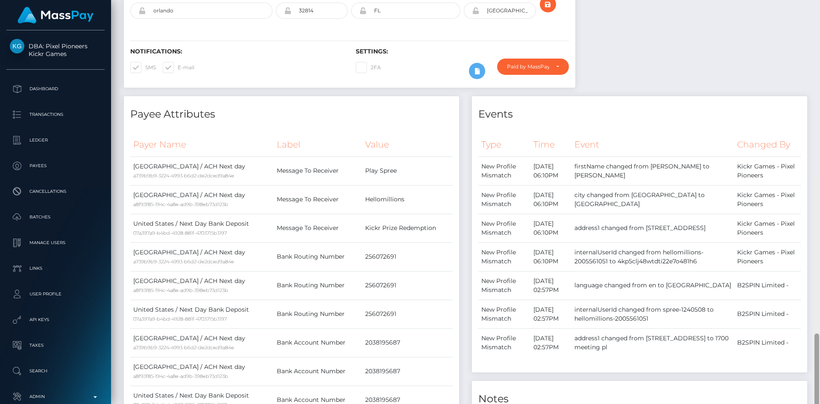
scroll to position [0, 0]
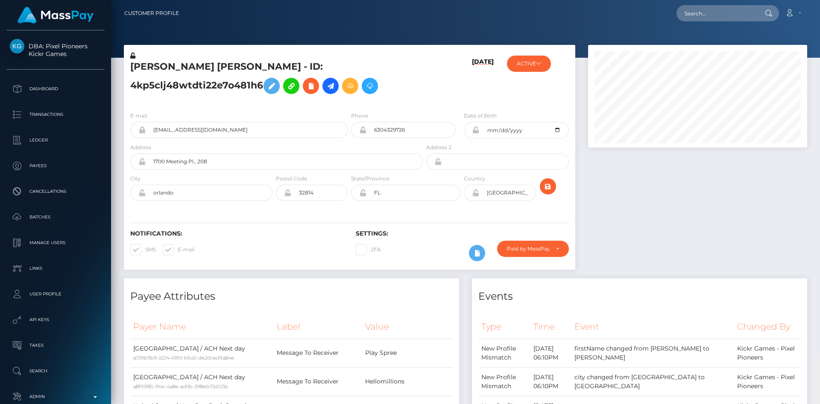
drag, startPoint x: 817, startPoint y: 234, endPoint x: 807, endPoint y: -37, distance: 271.1
click at [807, 0] on html "DBA: Pixel Pioneers Kickr Games Dashboard Transactions Ledger Payees" at bounding box center [410, 202] width 820 height 404
click at [708, 12] on input "text" at bounding box center [717, 13] width 80 height 16
paste input "[EMAIL_ADDRESS][DOMAIN_NAME]"
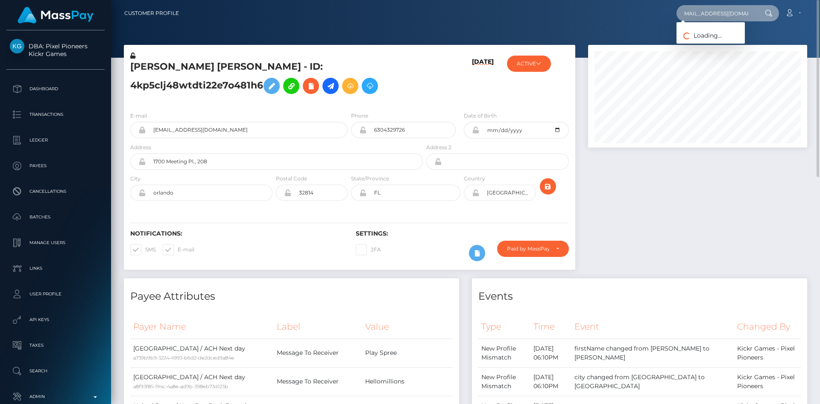
type input "[EMAIL_ADDRESS][DOMAIN_NAME]"
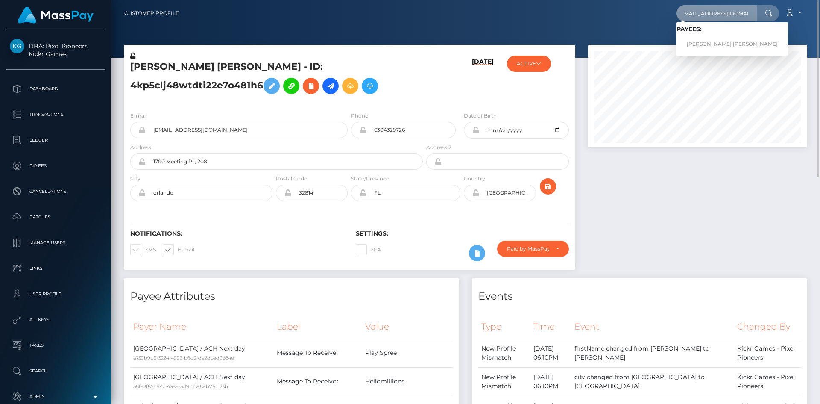
scroll to position [0, 0]
click at [721, 50] on link "KATELYN MARIE FISHER" at bounding box center [733, 44] width 112 height 16
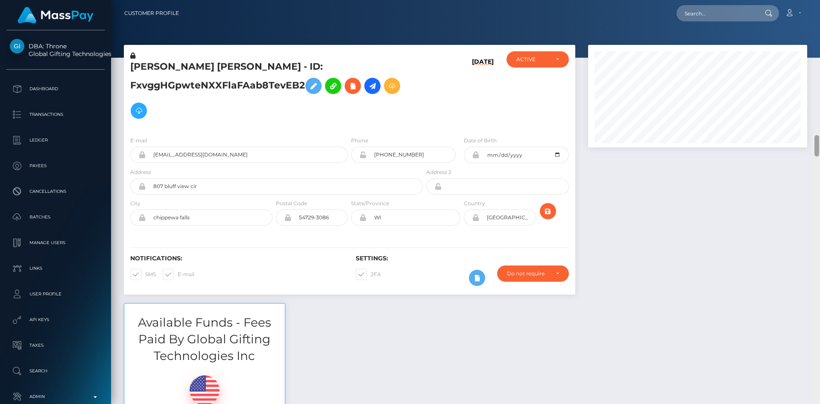
scroll to position [103, 220]
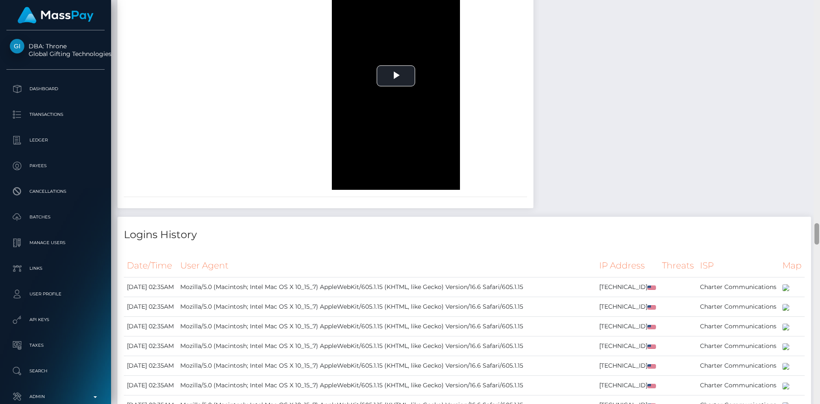
drag, startPoint x: 817, startPoint y: 15, endPoint x: 592, endPoint y: 138, distance: 256.6
click at [808, 220] on div "Customer Profile Loading... Loading..." at bounding box center [465, 202] width 709 height 404
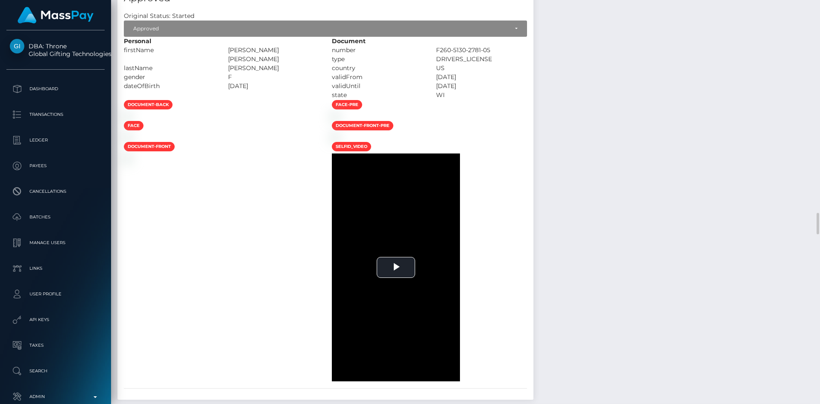
drag, startPoint x: 361, startPoint y: 193, endPoint x: 362, endPoint y: 209, distance: 16.3
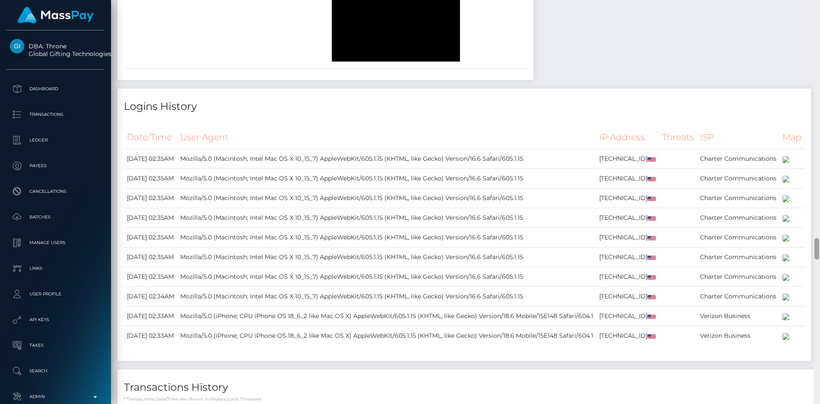
scroll to position [4304, 0]
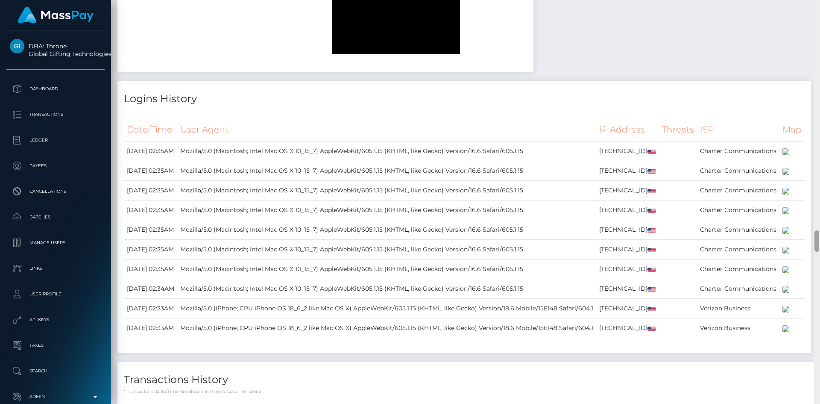
drag, startPoint x: 818, startPoint y: 227, endPoint x: 818, endPoint y: 244, distance: 17.5
click at [818, 244] on div at bounding box center [817, 240] width 5 height 21
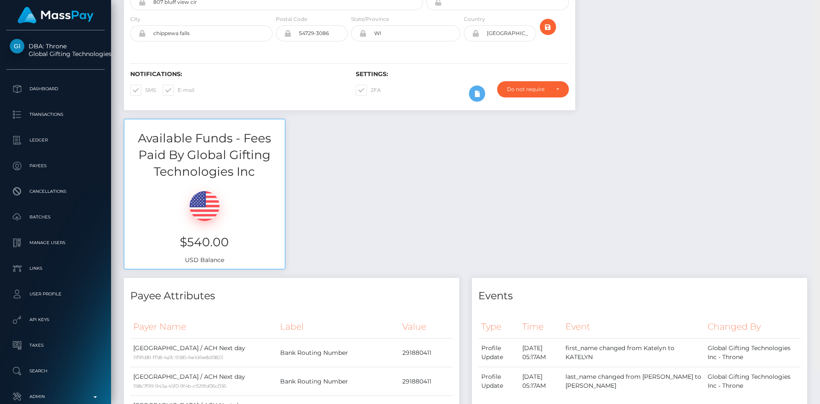
scroll to position [0, 0]
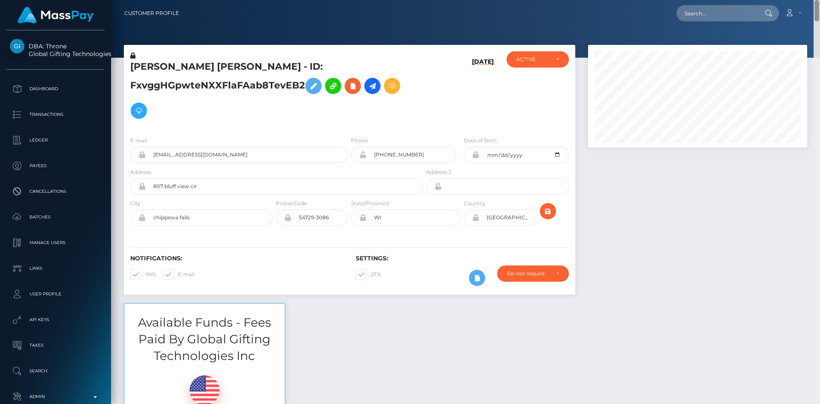
drag, startPoint x: 817, startPoint y: 241, endPoint x: 820, endPoint y: -15, distance: 256.3
click at [820, 0] on html "DBA: Throne Global Gifting Technologies Inc Dashboard Transactions Ledger Payee…" at bounding box center [410, 202] width 820 height 404
click at [371, 276] on span at bounding box center [371, 274] width 0 height 6
click at [371, 274] on input "2FA" at bounding box center [374, 272] width 6 height 6
checkbox input "false"
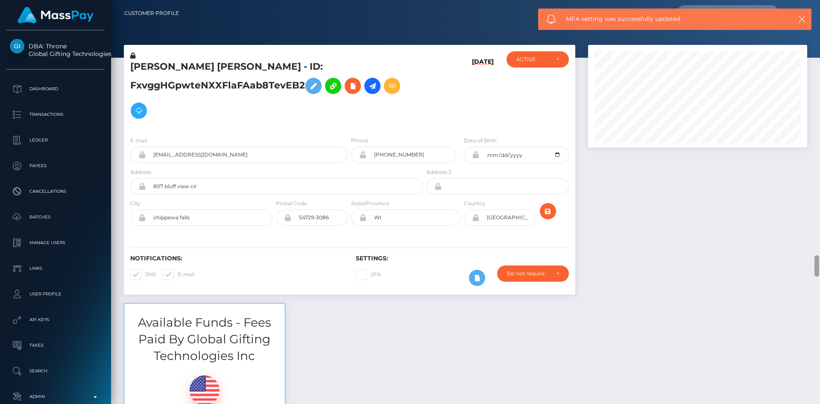
drag, startPoint x: 815, startPoint y: 13, endPoint x: 818, endPoint y: -3, distance: 16.4
click at [818, 0] on html "DBA: Throne Global Gifting Technologies Inc Dashboard Transactions Ledger Payee…" at bounding box center [410, 202] width 820 height 404
